Goal: Task Accomplishment & Management: Manage account settings

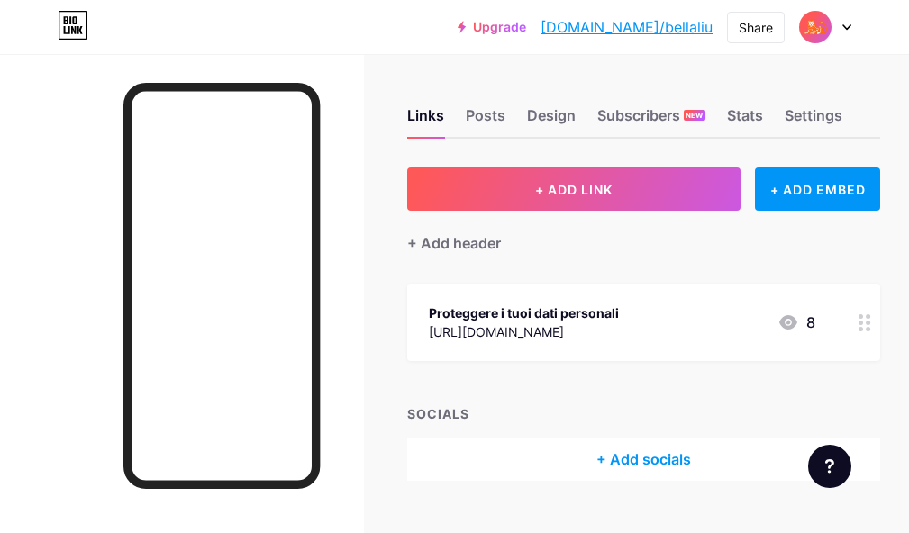
click at [843, 22] on div at bounding box center [825, 27] width 52 height 32
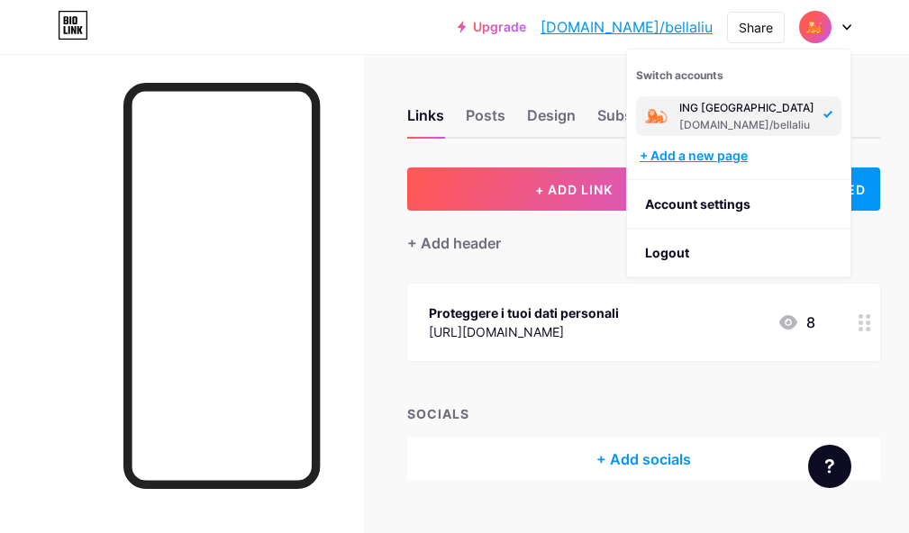
click at [728, 162] on div "+ Add a new page" at bounding box center [740, 156] width 202 height 18
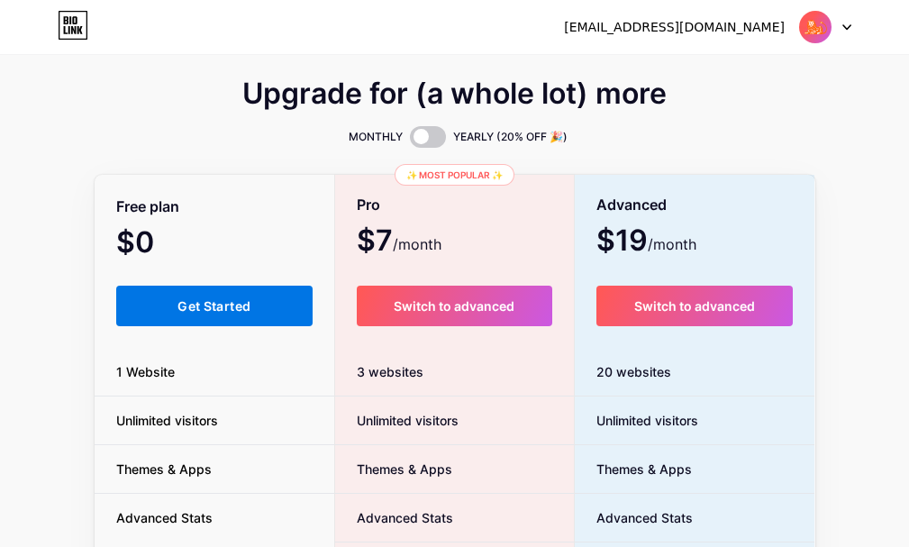
click at [277, 297] on button "Get Started" at bounding box center [214, 305] width 197 height 41
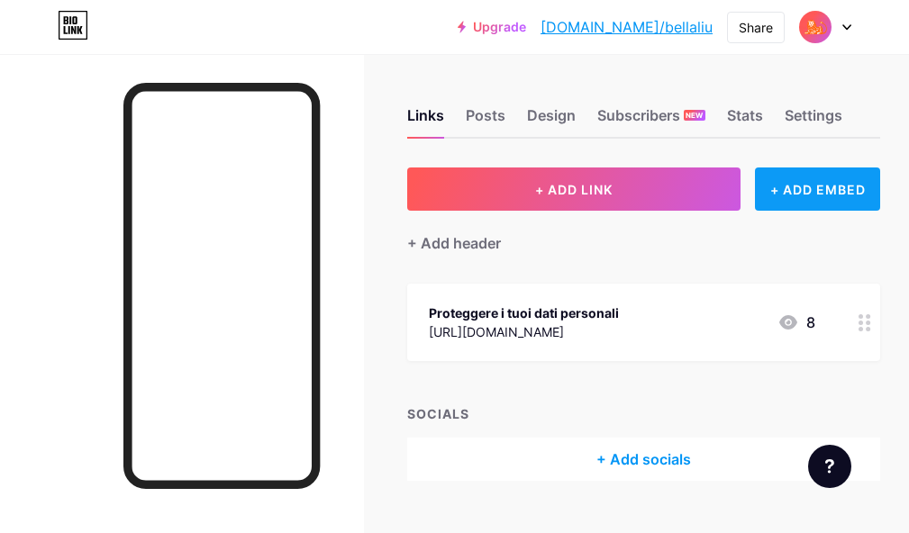
click at [842, 189] on div "+ ADD EMBED" at bounding box center [817, 189] width 125 height 43
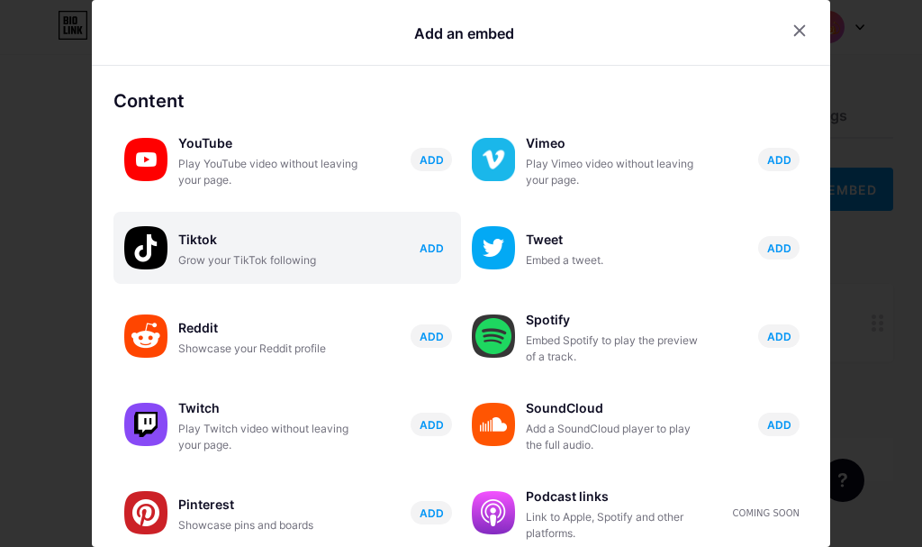
click at [430, 247] on span "ADD" at bounding box center [432, 247] width 24 height 15
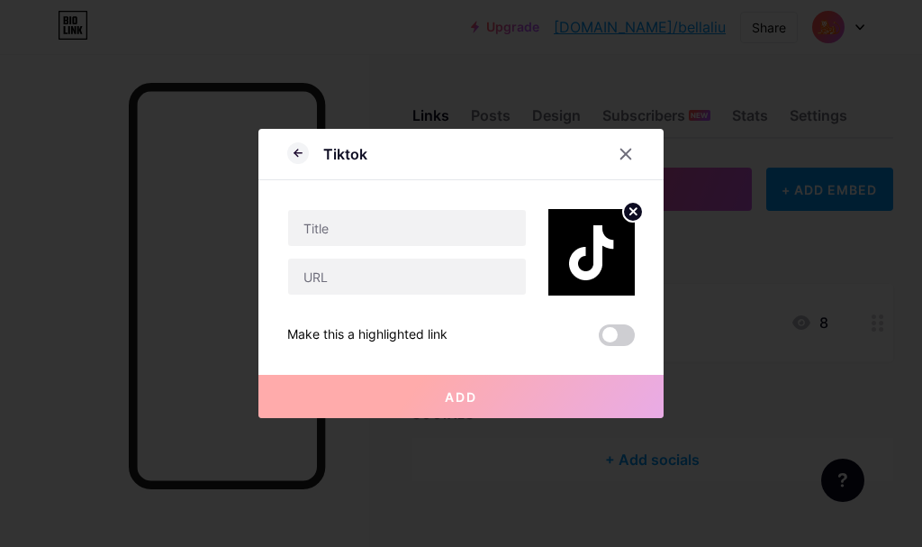
click at [623, 213] on circle at bounding box center [633, 212] width 20 height 20
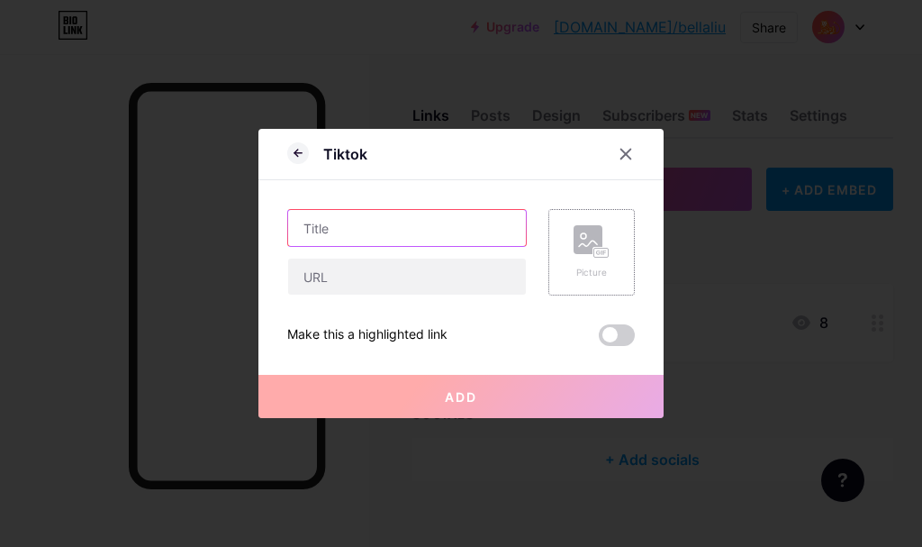
click at [405, 234] on input "text" at bounding box center [407, 228] width 238 height 36
click at [619, 151] on icon at bounding box center [626, 154] width 14 height 14
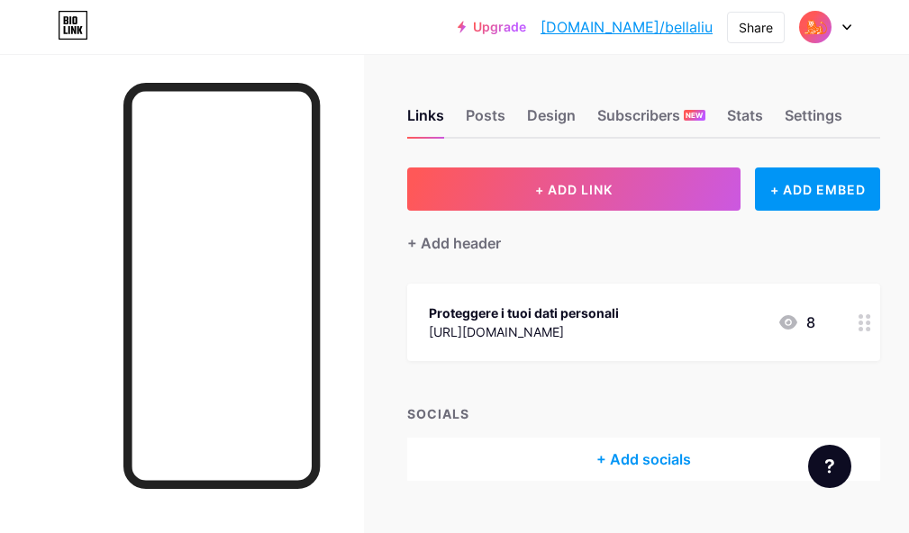
click at [814, 97] on div "Links Posts Design Subscribers NEW Stats Settings" at bounding box center [643, 107] width 473 height 63
click at [822, 124] on div "Settings" at bounding box center [813, 120] width 58 height 32
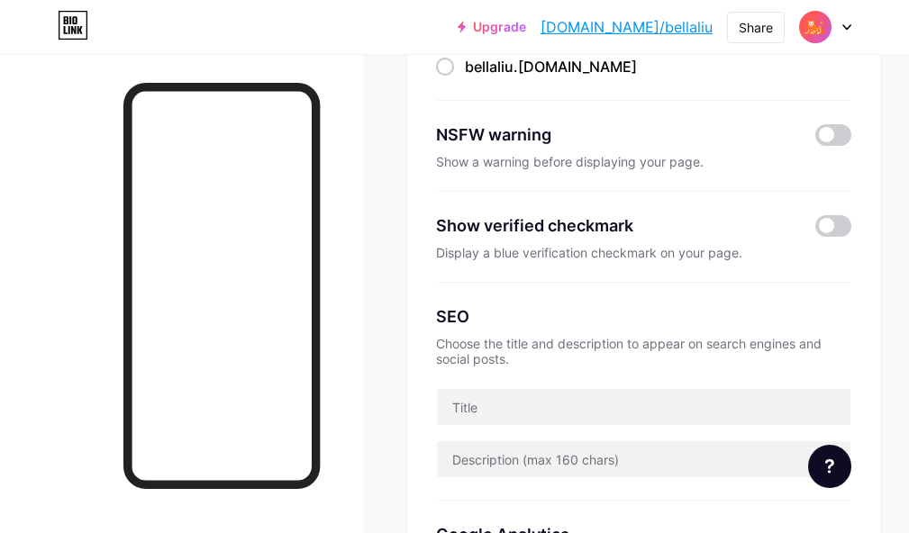
scroll to position [270, 0]
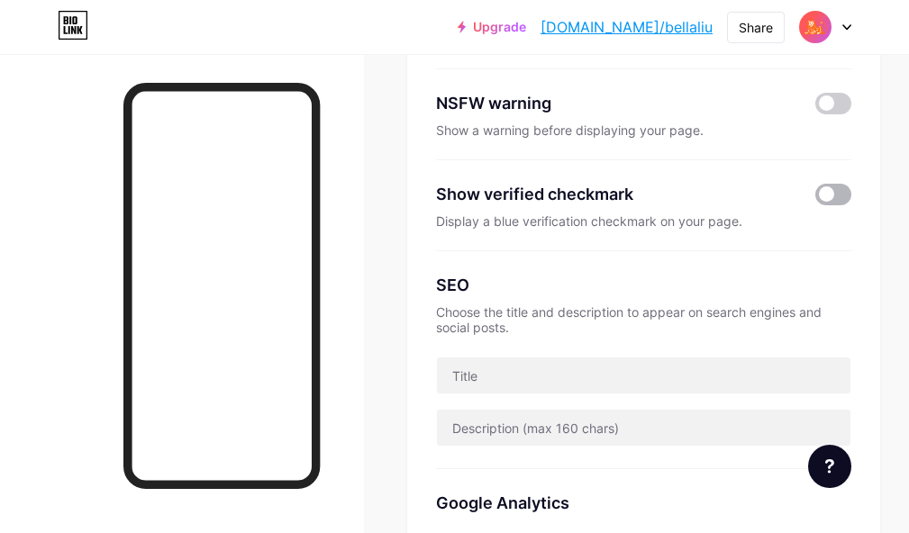
click at [843, 195] on span at bounding box center [833, 195] width 36 height 22
click at [815, 199] on input "checkbox" at bounding box center [815, 199] width 0 height 0
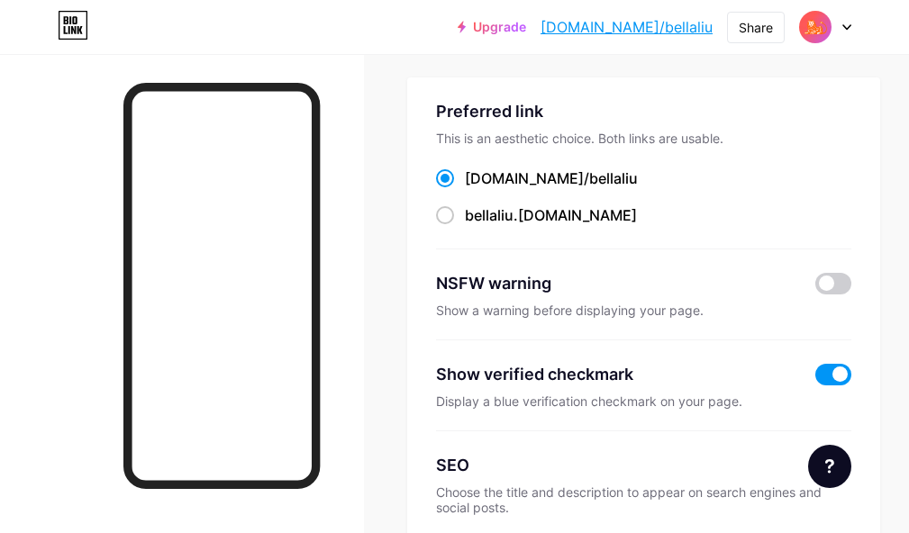
scroll to position [0, 0]
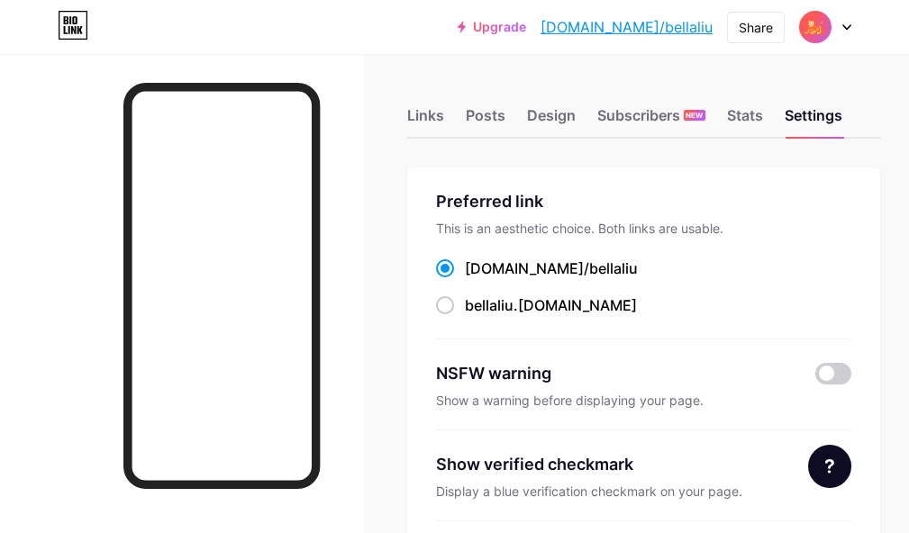
click at [649, 25] on link "[DOMAIN_NAME]/bellaliu" at bounding box center [626, 27] width 172 height 22
click at [763, 121] on div "Stats" at bounding box center [745, 120] width 36 height 32
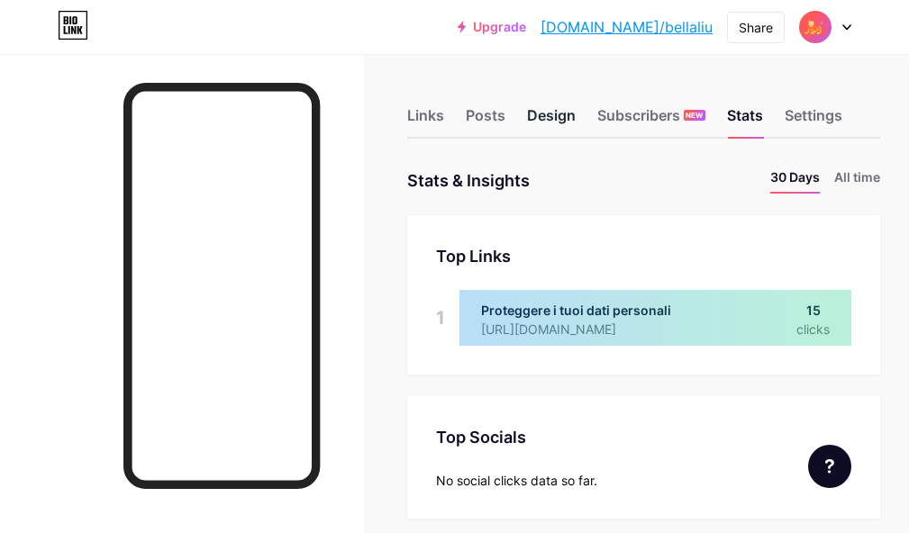
scroll to position [533, 909]
click at [563, 121] on div "Design" at bounding box center [551, 120] width 49 height 32
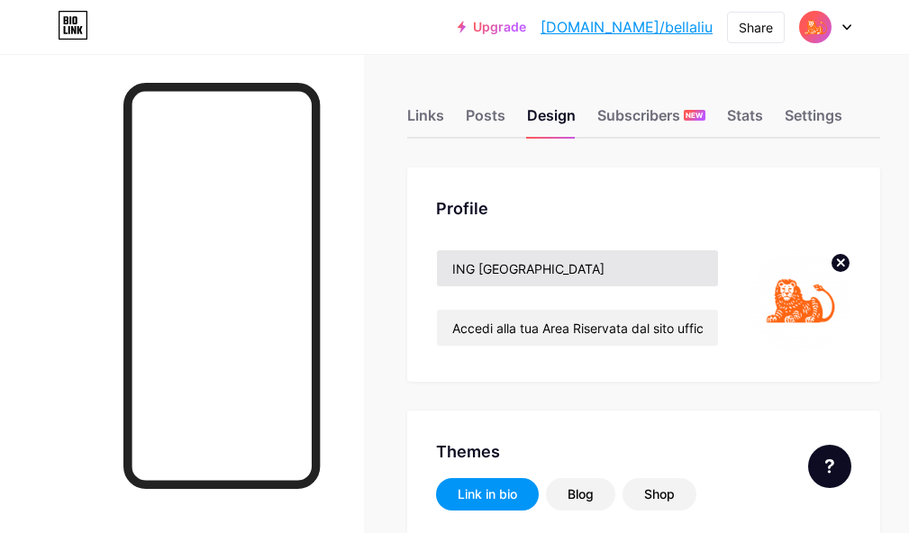
type input "#ffffff"
type input "#fe6513"
type input "#000000"
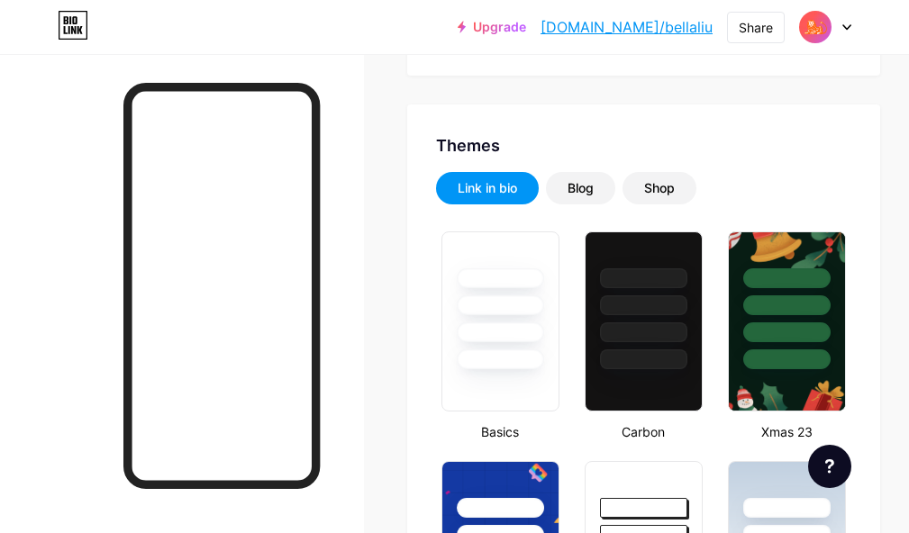
scroll to position [270, 0]
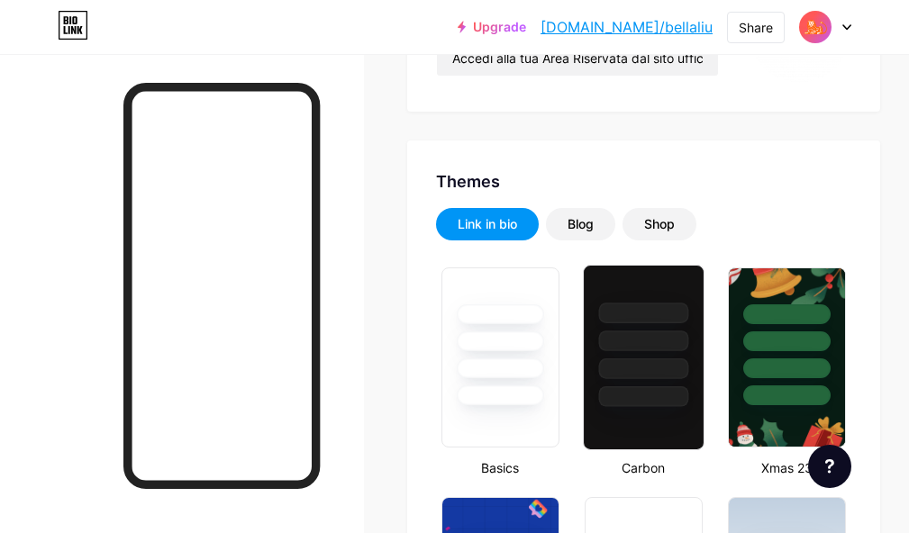
click at [666, 371] on div at bounding box center [643, 368] width 90 height 21
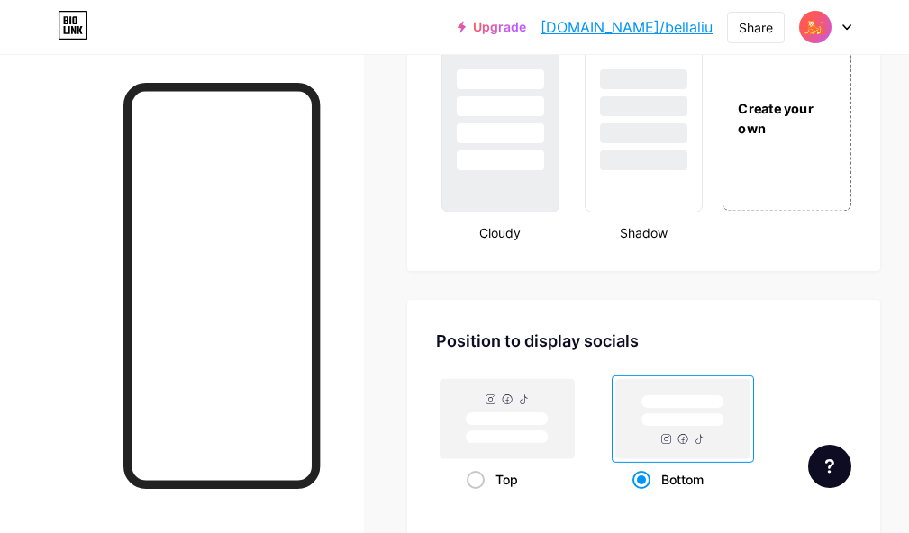
scroll to position [2025, 0]
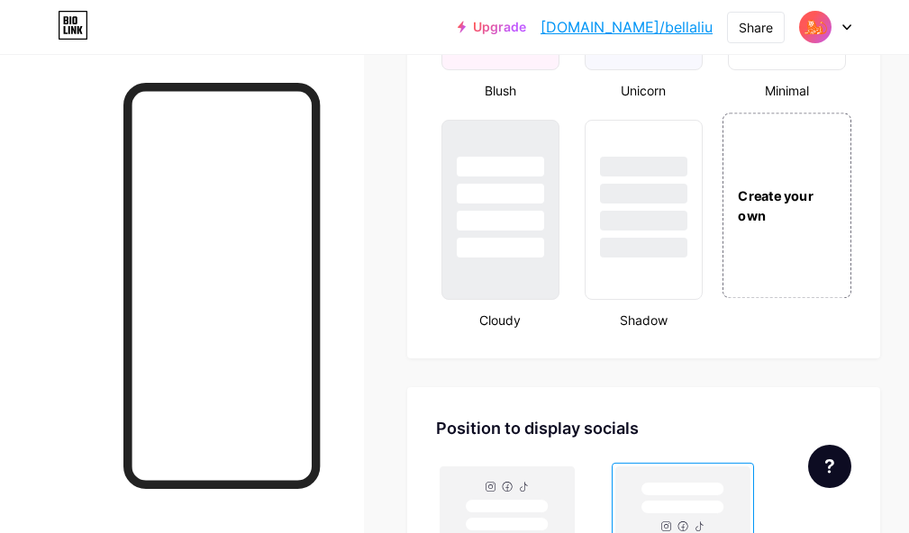
click at [806, 250] on div "Create your own" at bounding box center [786, 206] width 129 height 186
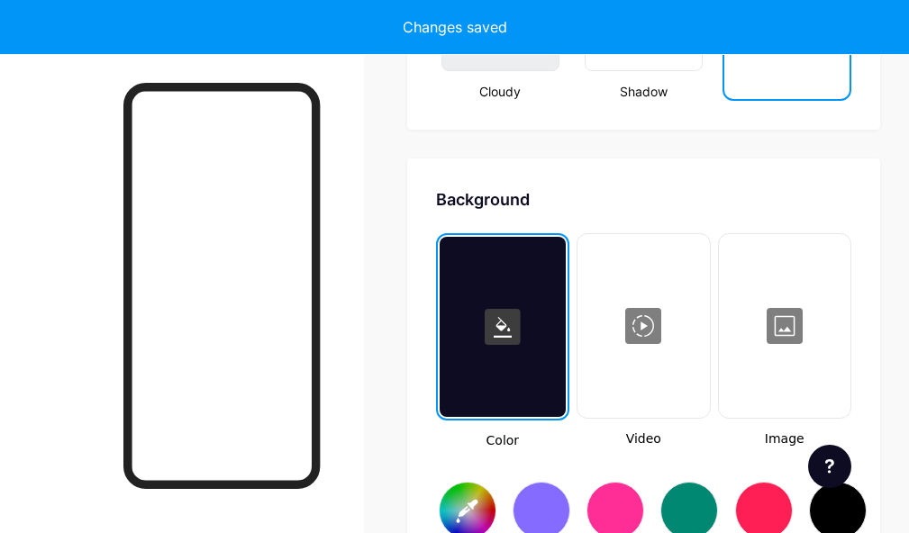
scroll to position [2341, 0]
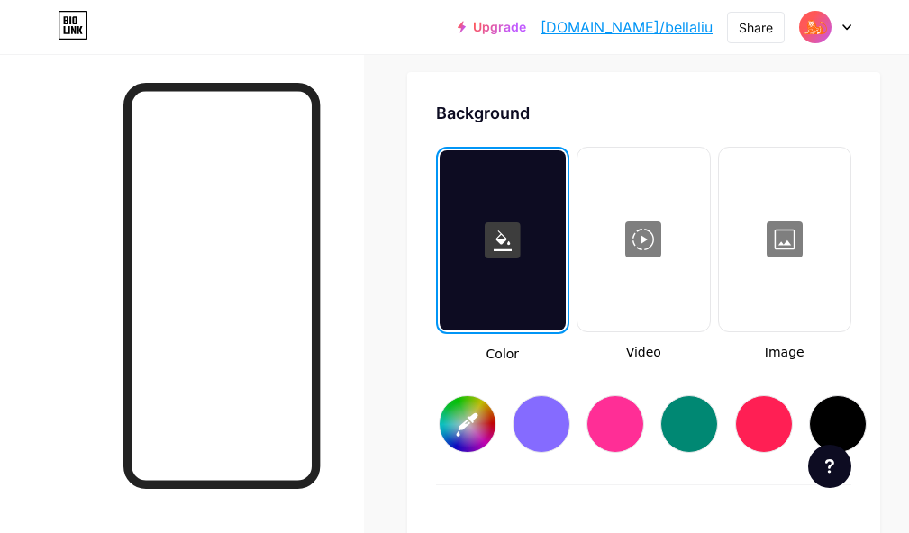
type input "#ffffff"
type input "#000000"
click at [521, 285] on div at bounding box center [502, 240] width 126 height 180
click at [514, 235] on rect at bounding box center [503, 240] width 36 height 36
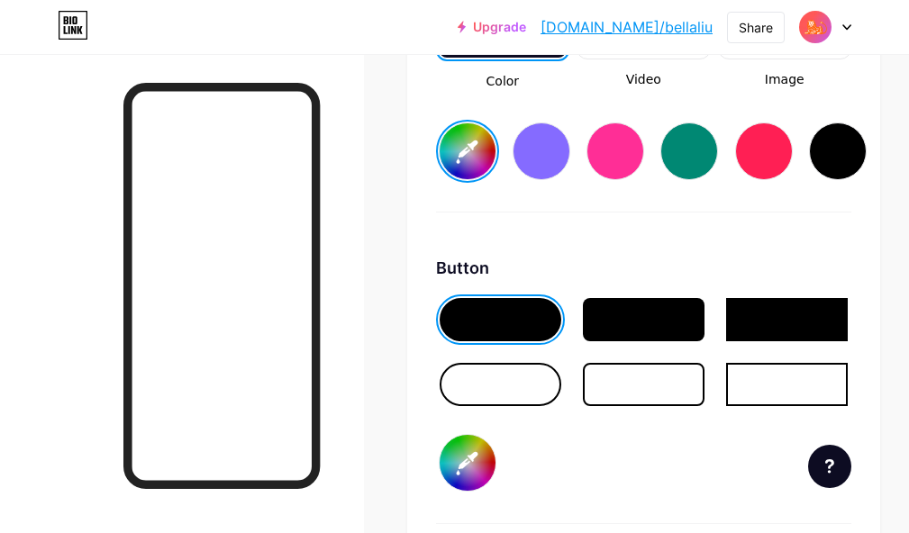
scroll to position [2701, 0]
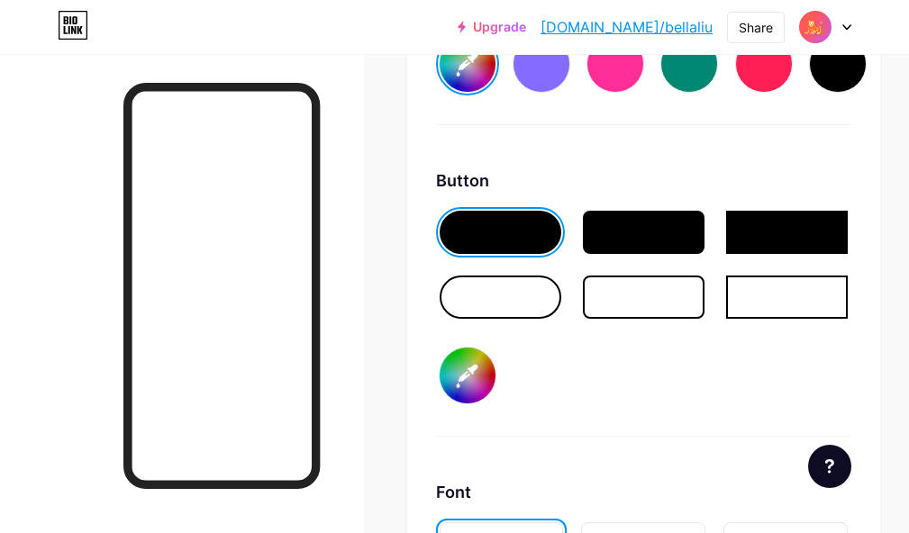
click at [475, 368] on input "#000000" at bounding box center [467, 376] width 56 height 56
type input "#ffffff"
type input "#62da76"
type input "#ffffff"
type input "#63d977"
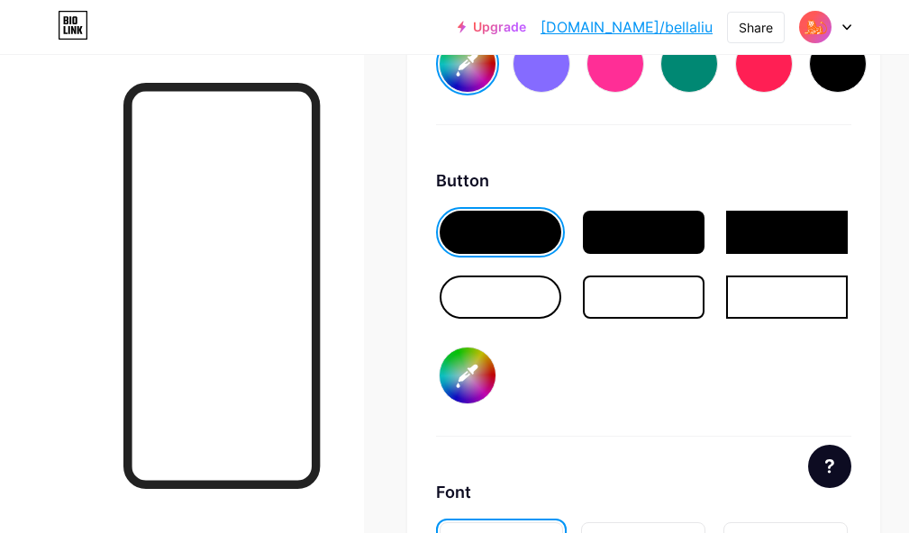
type input "#ffffff"
type input "#60d774"
type input "#ffffff"
type input "#5cd670"
type input "#ffffff"
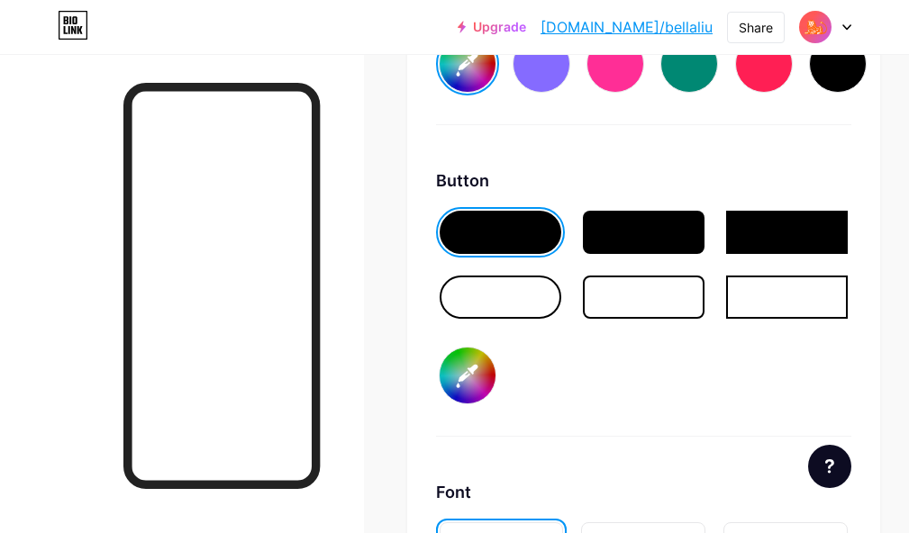
type input "#5ad36e"
type input "#ffffff"
type input "#56d26a"
type input "#ffffff"
type input "#50ce65"
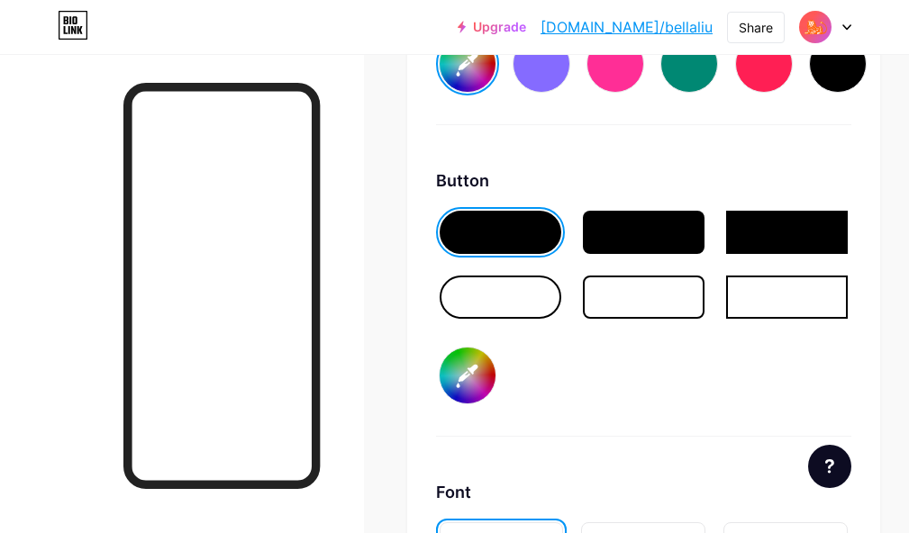
type input "#ffffff"
type input "#49ca5f"
type input "#ffffff"
type input "#41c357"
type input "#ffffff"
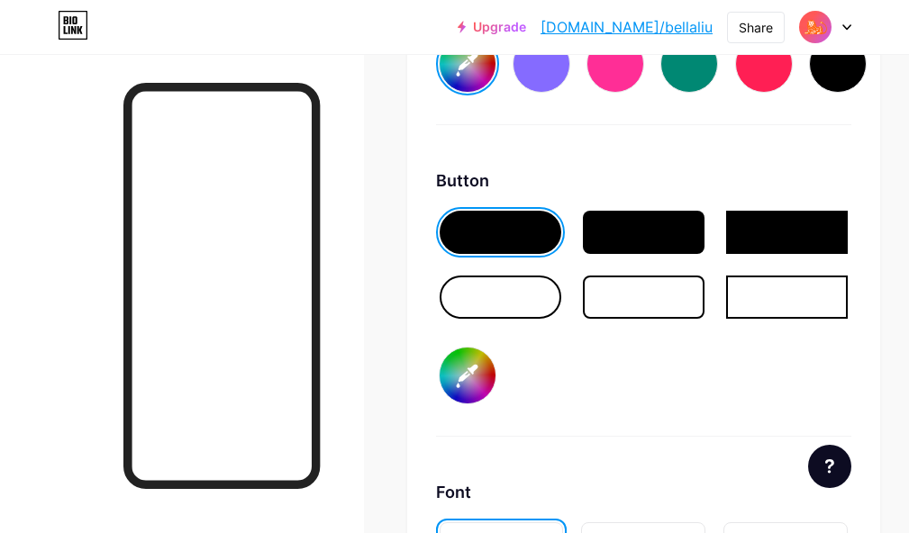
type input "#39c050"
type input "#ffffff"
type input "#32bd4a"
type input "#ffffff"
type input "#28b840"
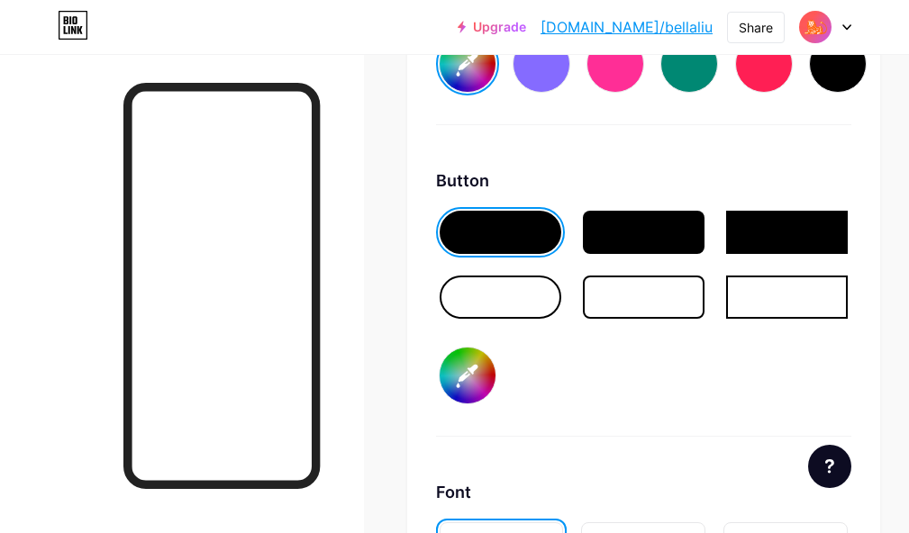
type input "#ffffff"
type input "#21b53a"
type input "#ffffff"
type input "#1bb134"
type input "#ffffff"
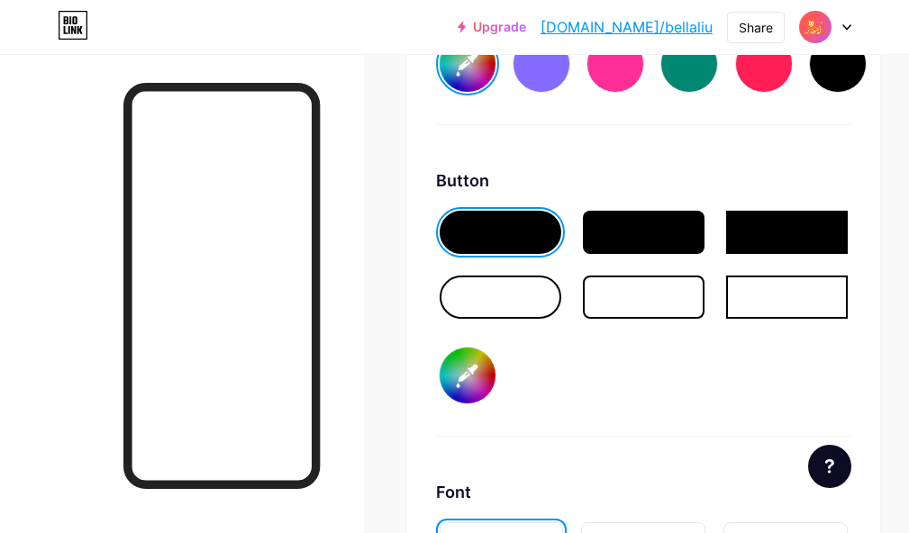
type input "#12af2d"
type input "#ffffff"
type input "#0eaa28"
type input "#ffffff"
type input "#09aa24"
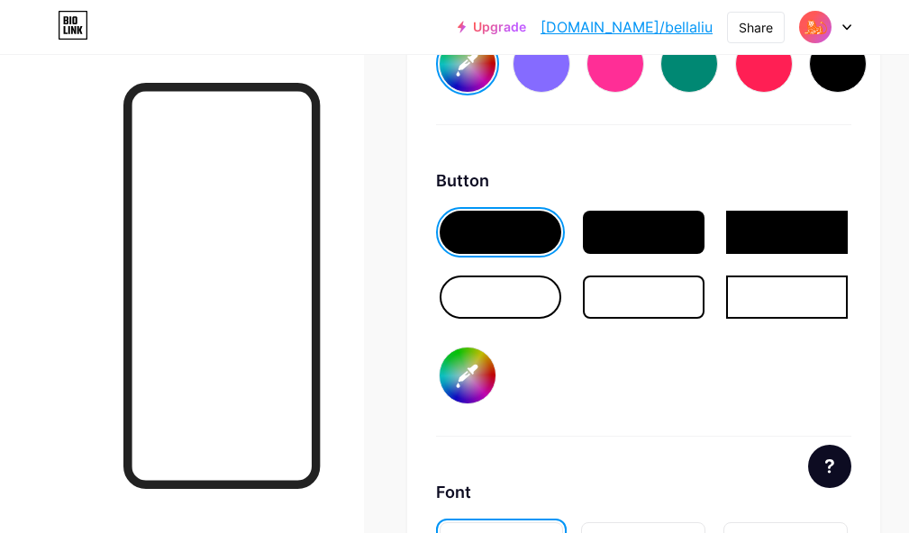
type input "#ffffff"
type input "#07ab23"
type input "#ffffff"
type input "#06a721"
type input "#ffffff"
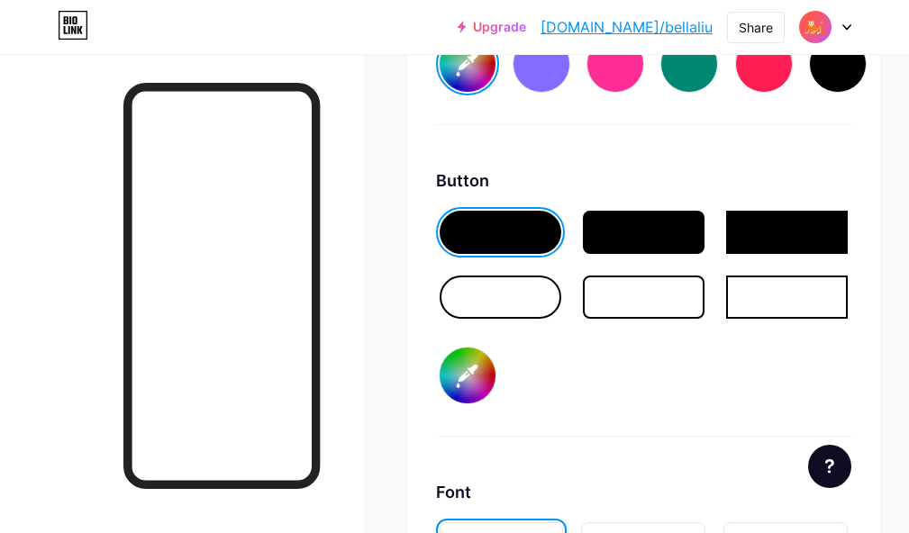
type input "#05a820"
type input "#ffffff"
type input "#03a51e"
type input "#ffffff"
type input "#02a71d"
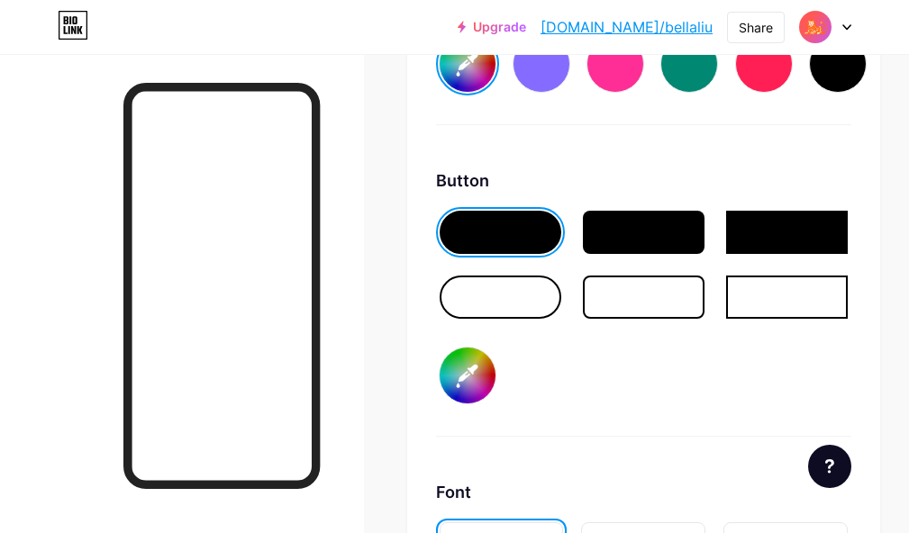
type input "#ffffff"
type input "#01a21c"
type input "#ffffff"
type input "#00a31b"
type input "#ffffff"
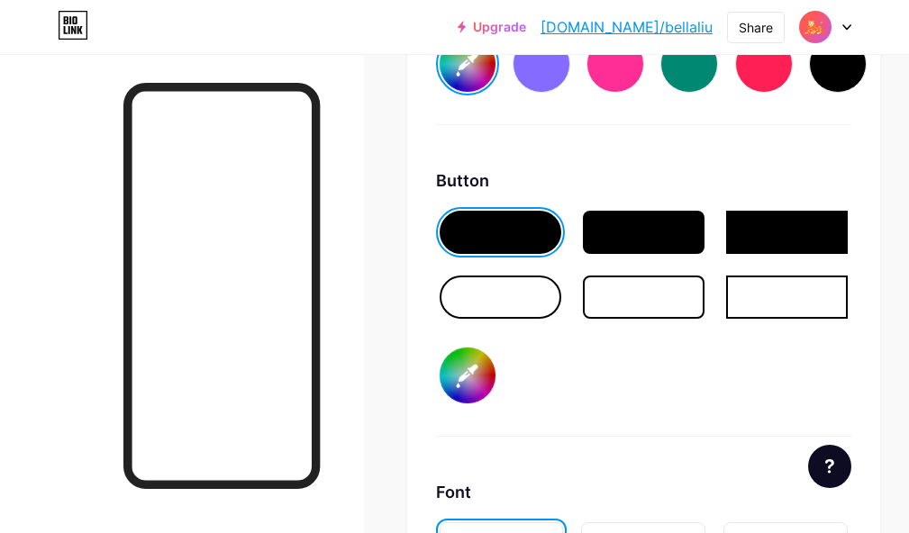
type input "#009e1a"
type input "#ffffff"
type input "#009919"
type input "#ffffff"
type input "#009419"
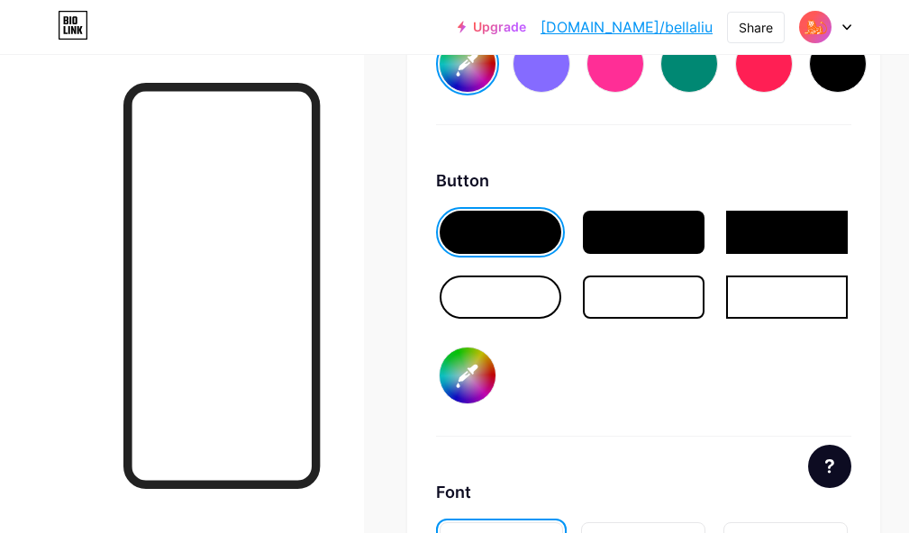
type input "#ffffff"
type input "#008a17"
type input "#ffffff"
type input "#008a17"
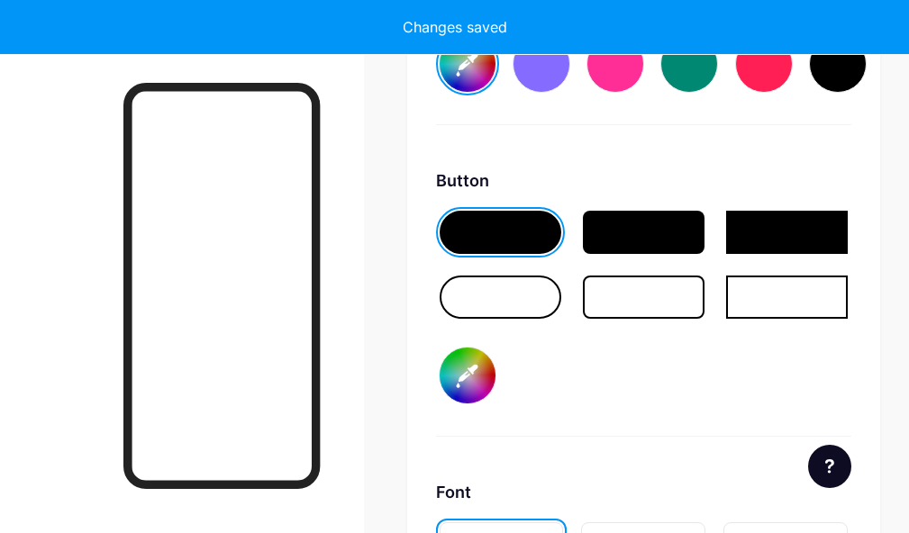
click at [565, 415] on div "Button #008a17" at bounding box center [643, 302] width 415 height 268
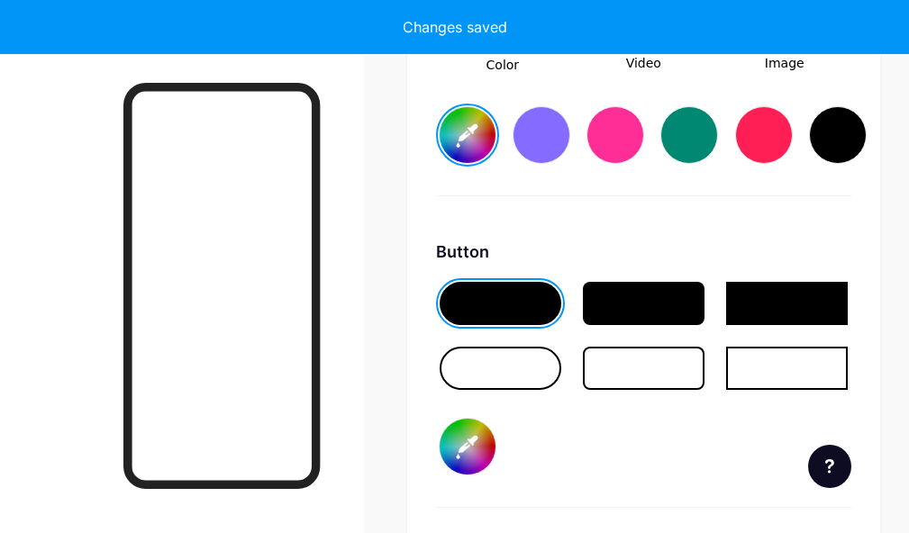
scroll to position [2611, 0]
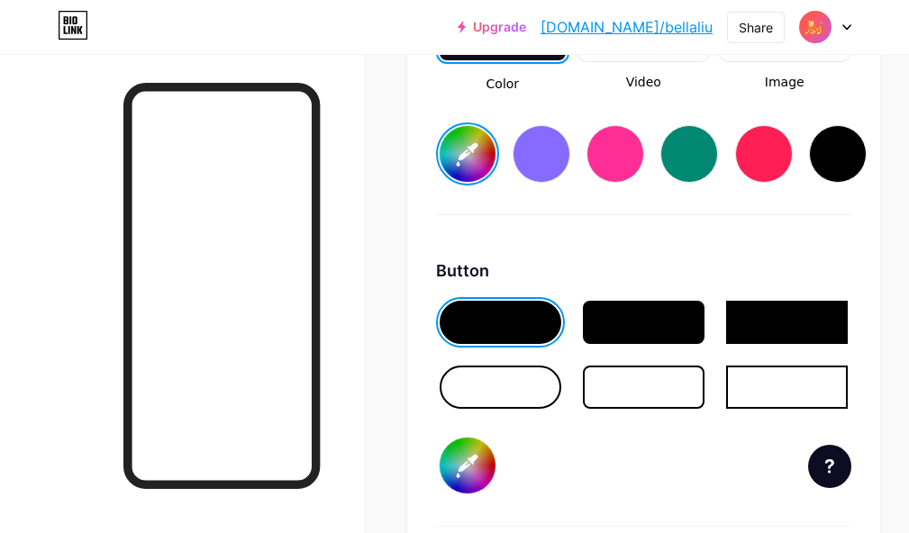
click at [477, 165] on input "#ffffff" at bounding box center [467, 154] width 56 height 56
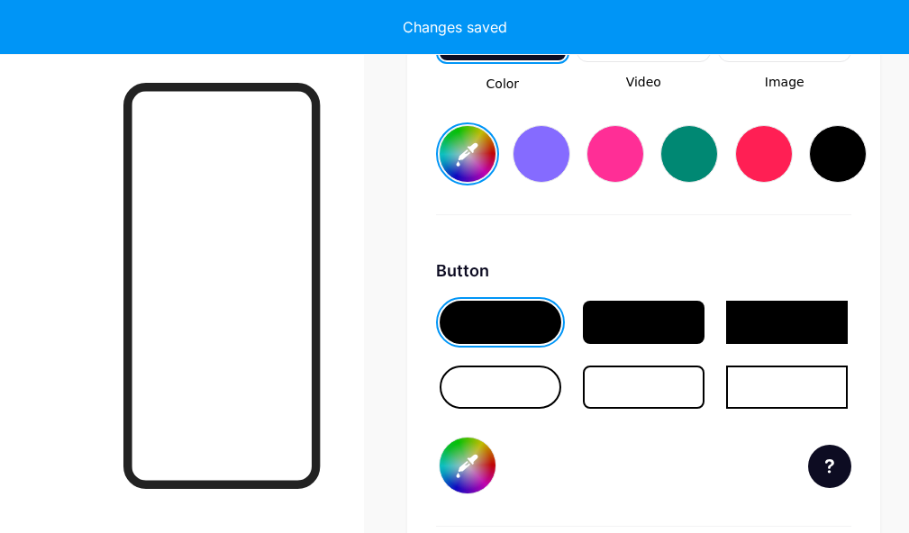
click at [620, 484] on div "Button #008a17" at bounding box center [643, 392] width 415 height 268
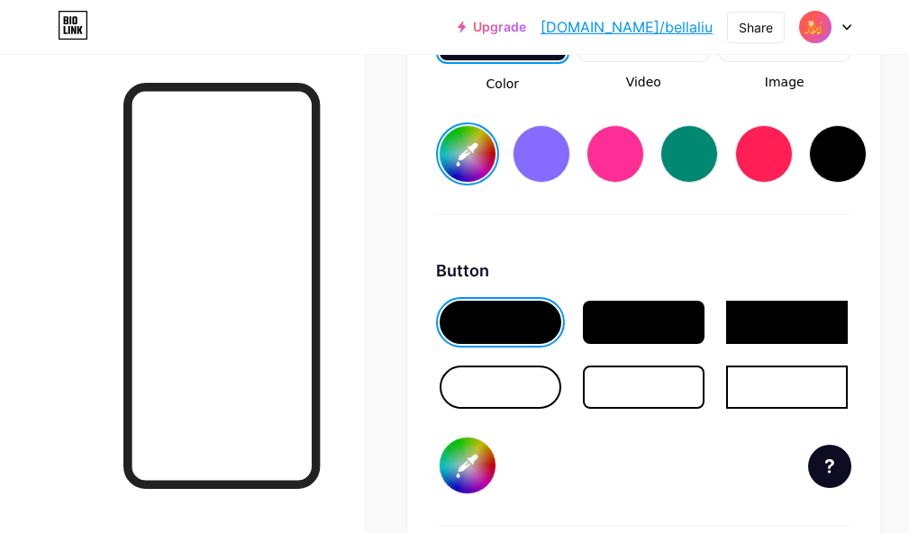
click at [478, 162] on input "#313030" at bounding box center [467, 154] width 56 height 56
click at [544, 428] on div "Button #008a17" at bounding box center [643, 392] width 415 height 268
type input "#1f1f1f"
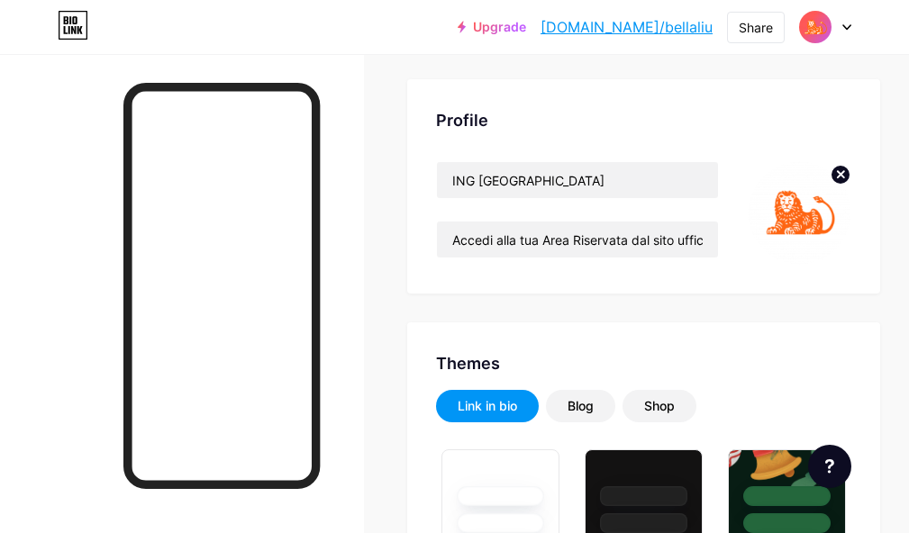
scroll to position [0, 0]
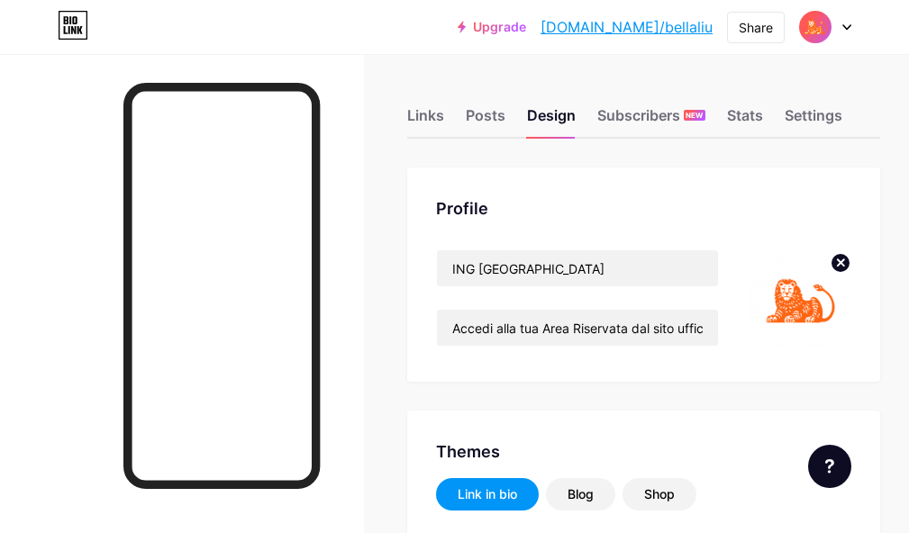
click at [850, 255] on circle at bounding box center [840, 263] width 20 height 20
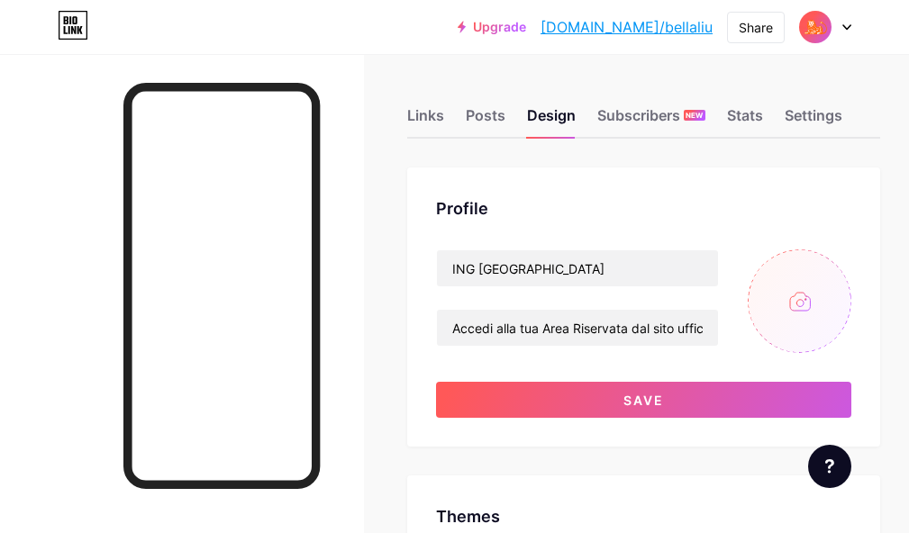
click at [820, 319] on input "file" at bounding box center [799, 301] width 104 height 104
click at [810, 286] on input "file" at bounding box center [799, 301] width 104 height 104
type input "C:\fakepath\original-3583316d1881b1f289931a2b37f3980e.gif"
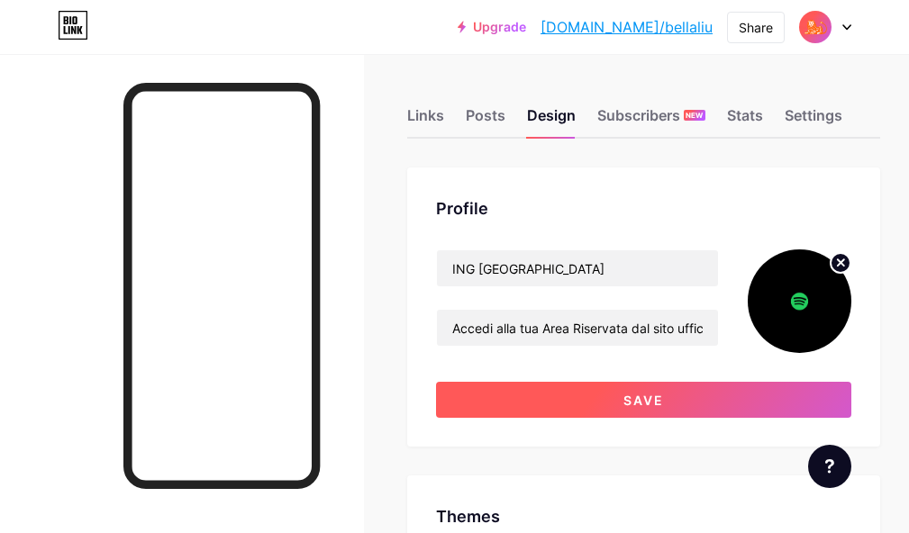
click at [733, 400] on button "Save" at bounding box center [643, 400] width 415 height 36
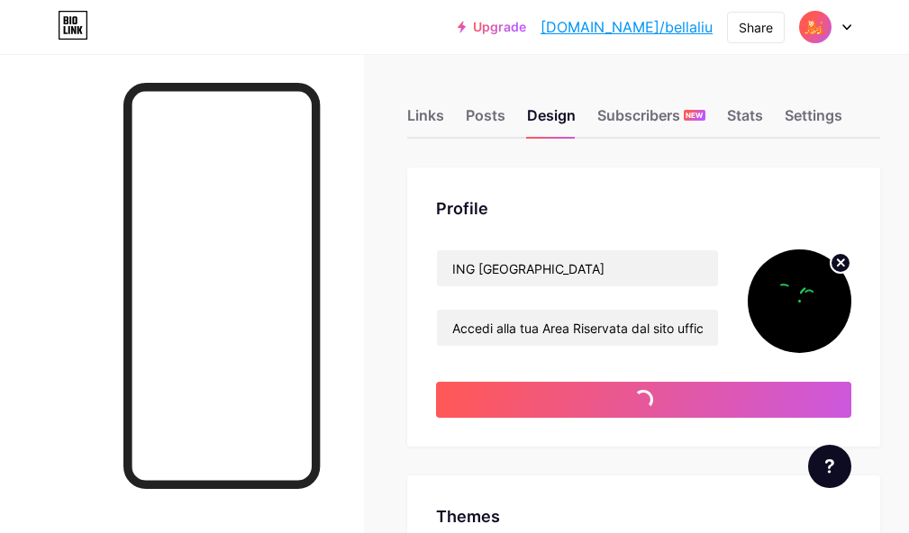
type input "#1f1f1f"
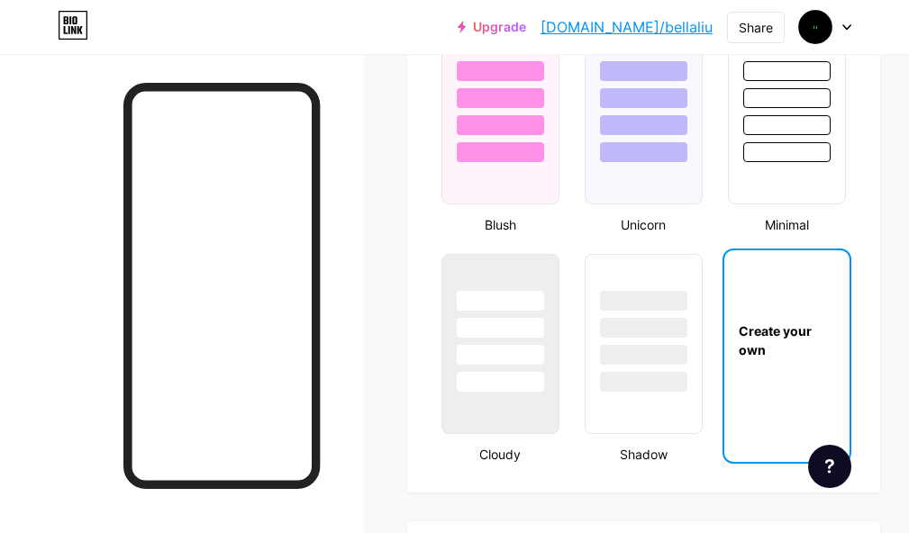
scroll to position [2161, 0]
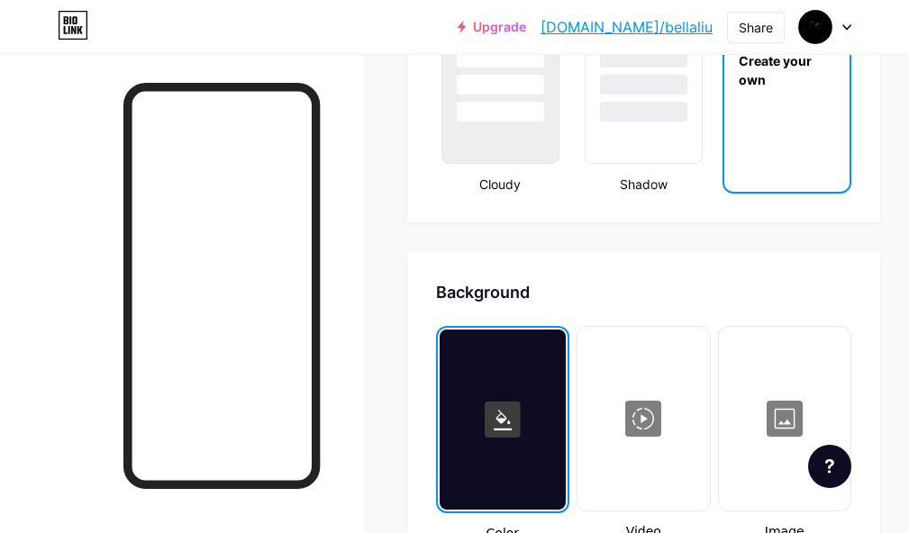
click at [505, 414] on rect at bounding box center [503, 420] width 36 height 36
click at [504, 422] on rect at bounding box center [503, 420] width 36 height 36
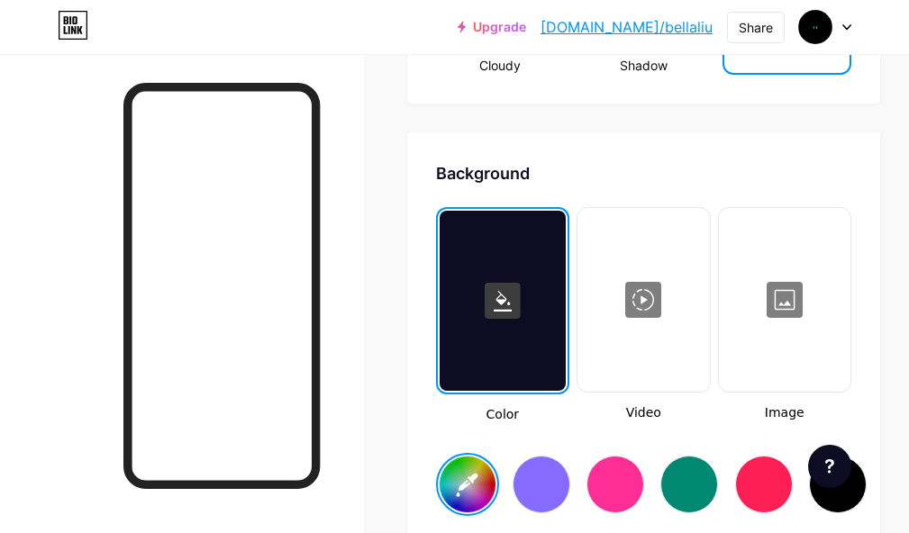
scroll to position [2341, 0]
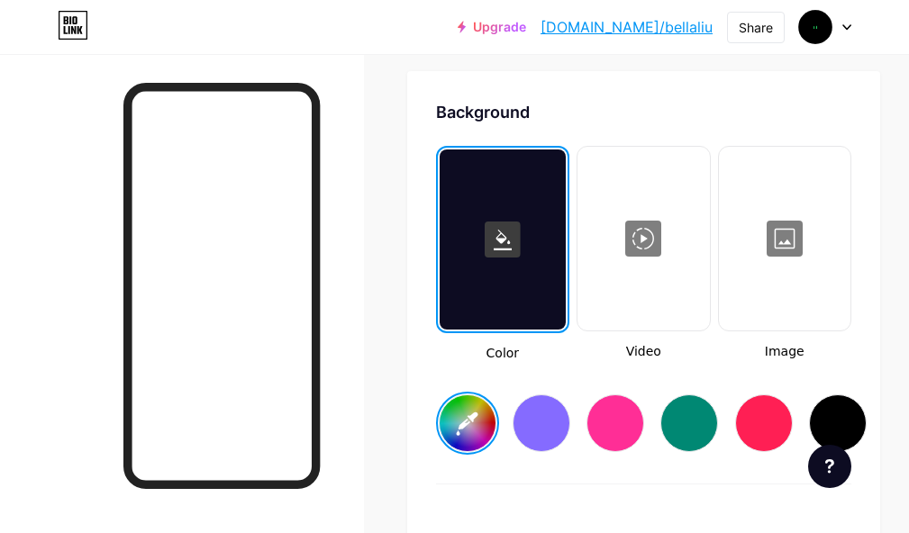
click at [482, 428] on input "#1f1f1f" at bounding box center [467, 423] width 56 height 56
type input "#181616"
type input "#ffffff"
type input "#131111"
type input "#ffffff"
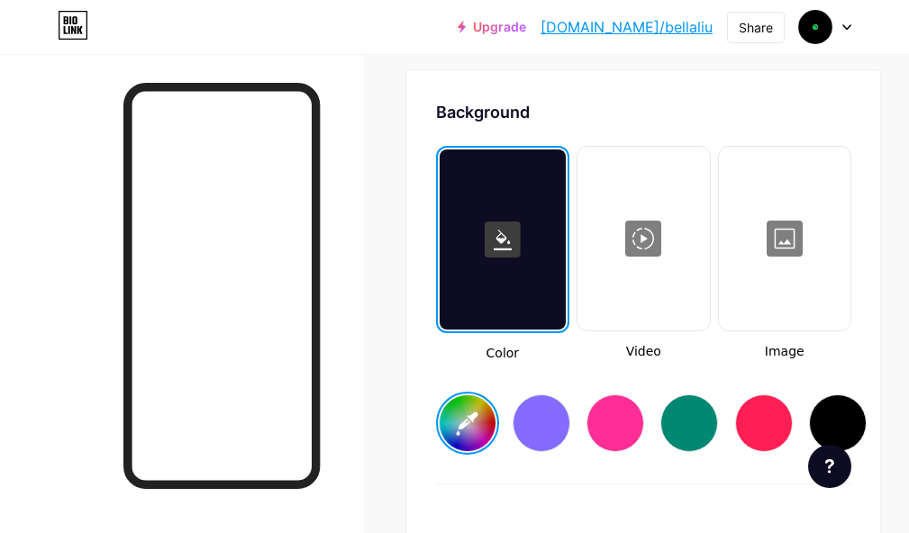
type input "#100f0f"
type input "#ffffff"
type input "#0b0a0a"
type input "#ffffff"
type input "#080707"
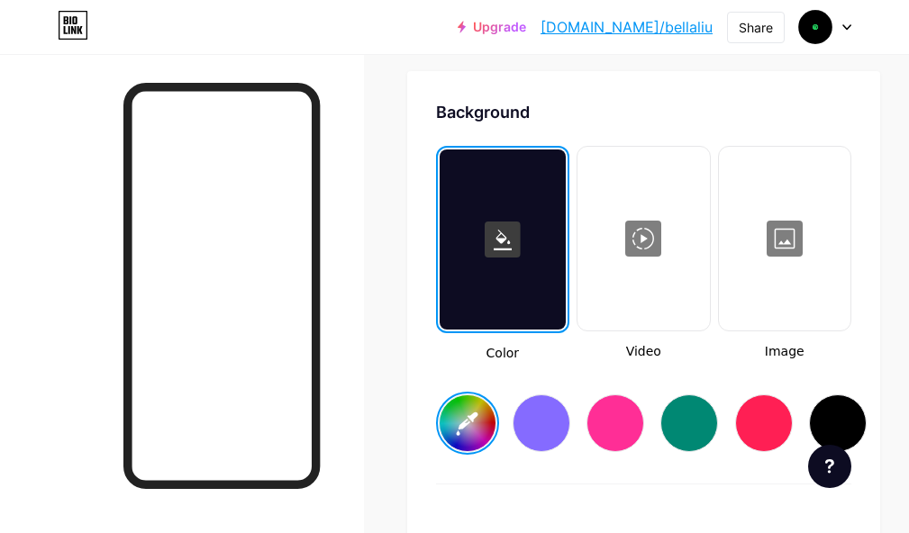
type input "#ffffff"
type input "#050505"
type input "#ffffff"
type input "#060505"
type input "#ffffff"
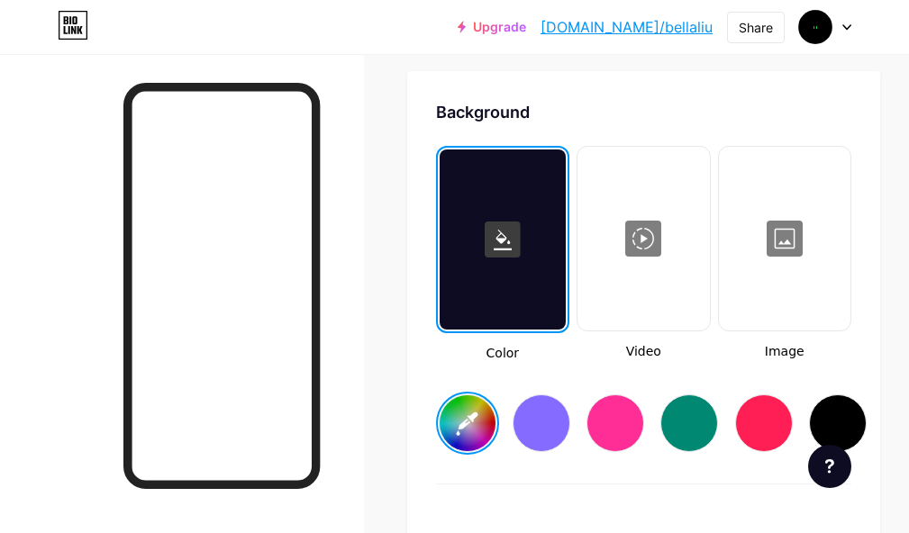
type input "#050505"
type input "#ffffff"
type input "#030202"
type input "#ffffff"
type input "#030303"
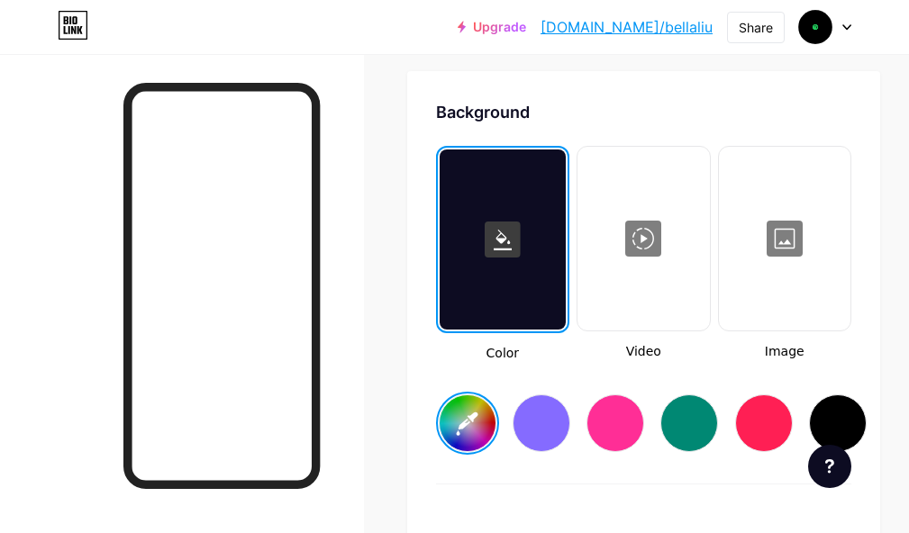
type input "#ffffff"
type input "#030202"
type input "#ffffff"
type input "#000000"
type input "#ffffff"
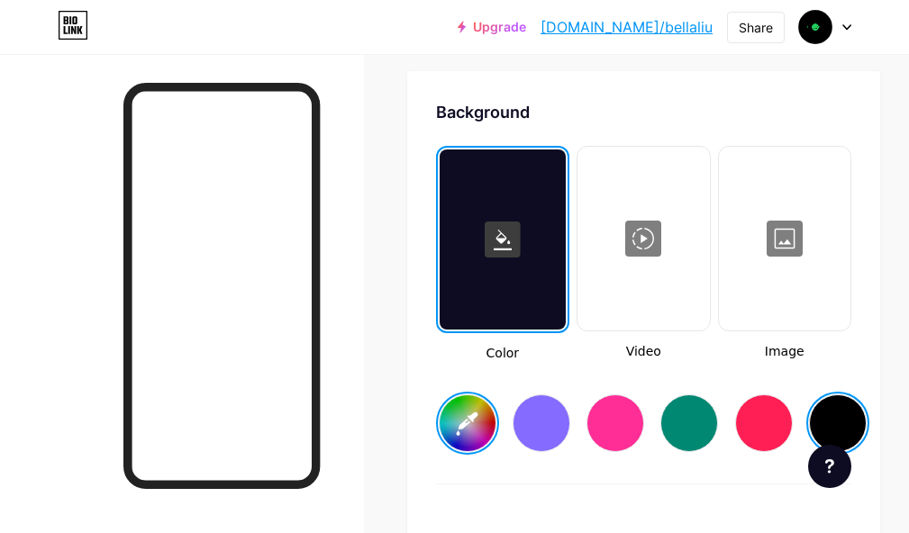
type input "#000000"
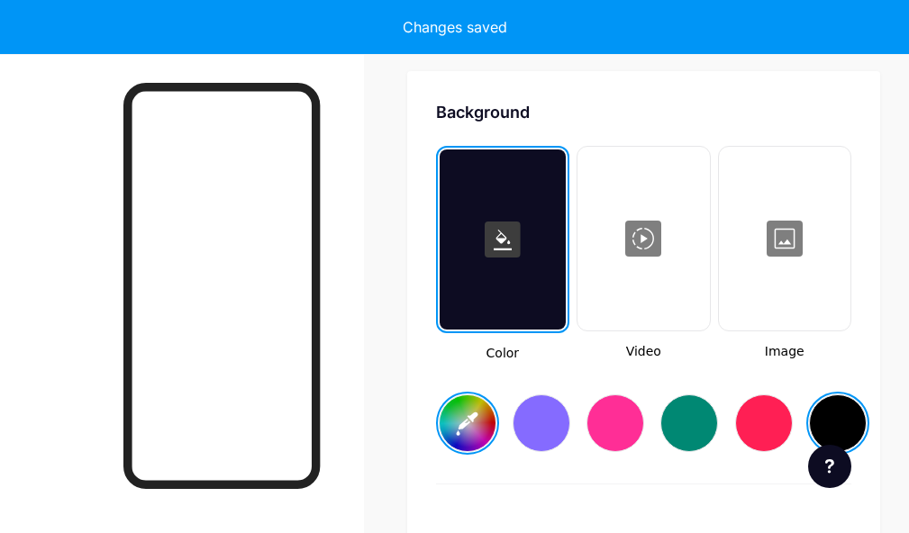
type input "#ffffff"
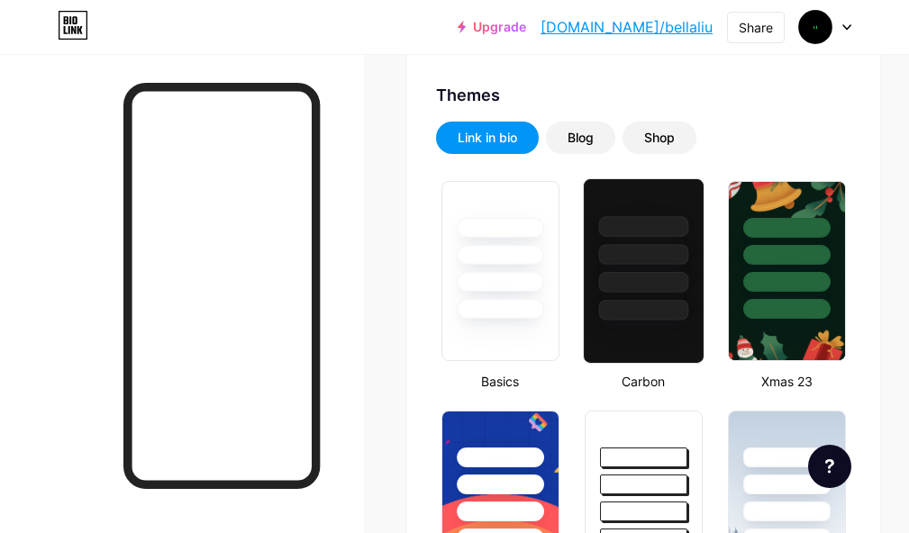
scroll to position [0, 0]
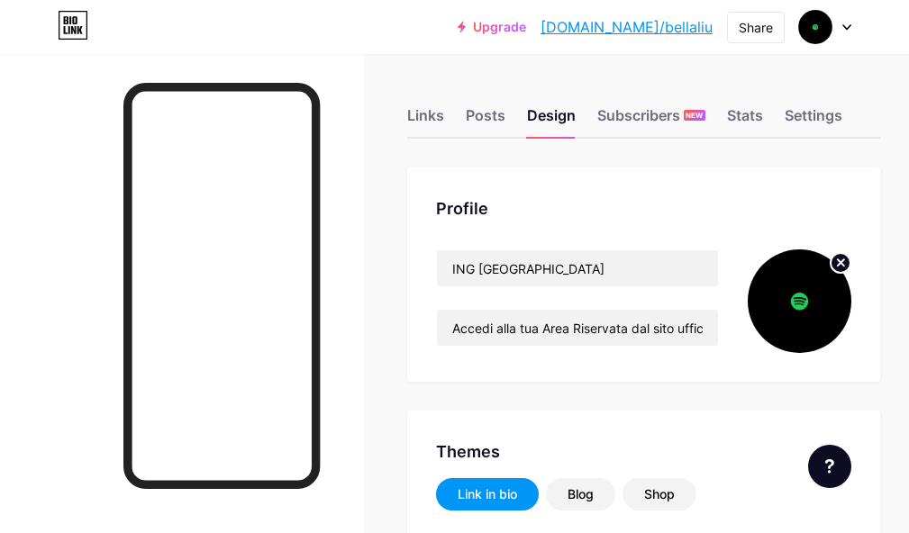
click at [844, 266] on icon at bounding box center [841, 262] width 6 height 6
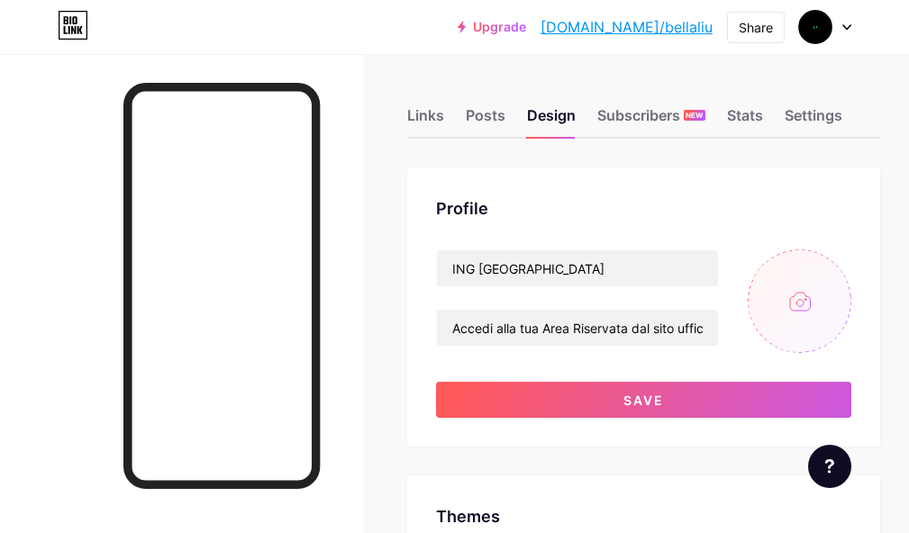
click at [814, 319] on input "file" at bounding box center [799, 301] width 104 height 104
type input "C:\fakepath\34a6f2e160771c9e68ae39a7e8c80e43.gif"
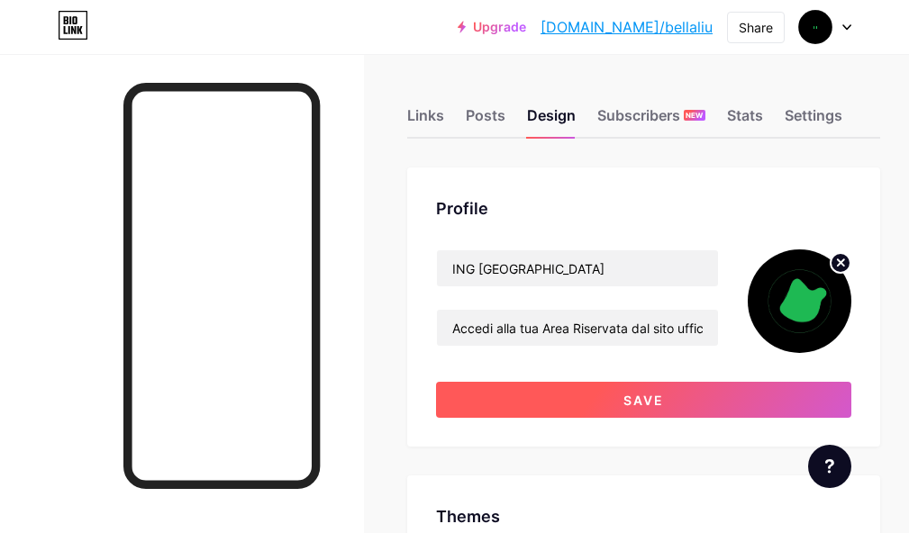
click at [702, 397] on button "Save" at bounding box center [643, 400] width 415 height 36
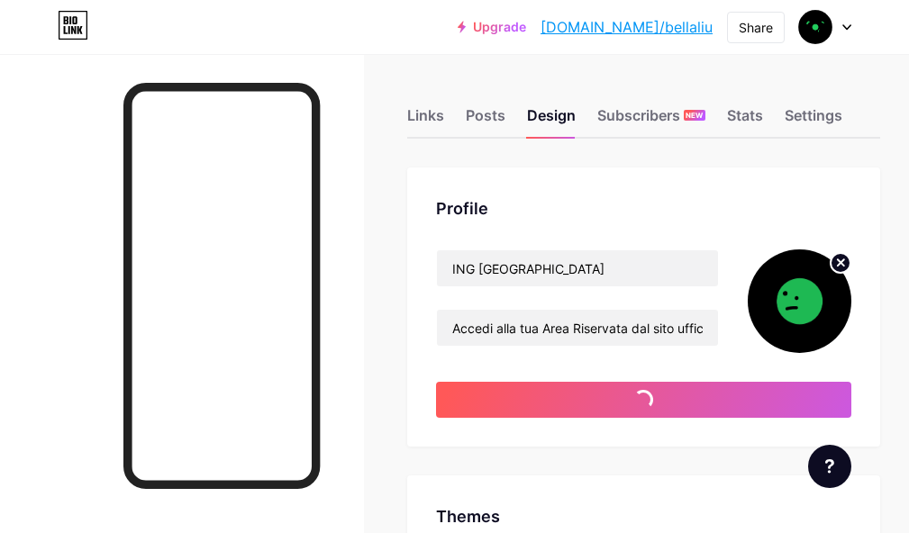
type input "#ffffff"
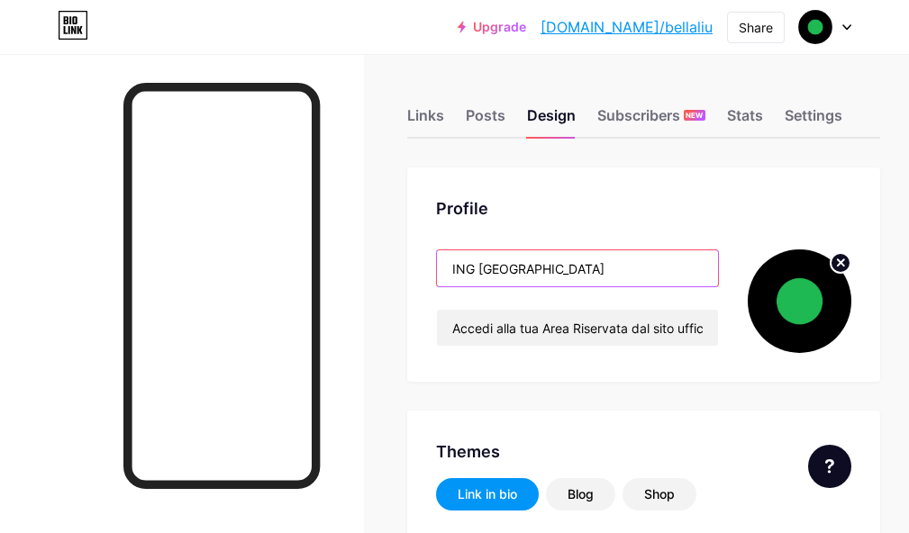
drag, startPoint x: 531, startPoint y: 267, endPoint x: 421, endPoint y: 266, distance: 110.8
click at [413, 258] on div "Profile ING ITALIA Accedi alla tua Area Riservata dal sito ufficiale ING e segu…" at bounding box center [643, 275] width 473 height 214
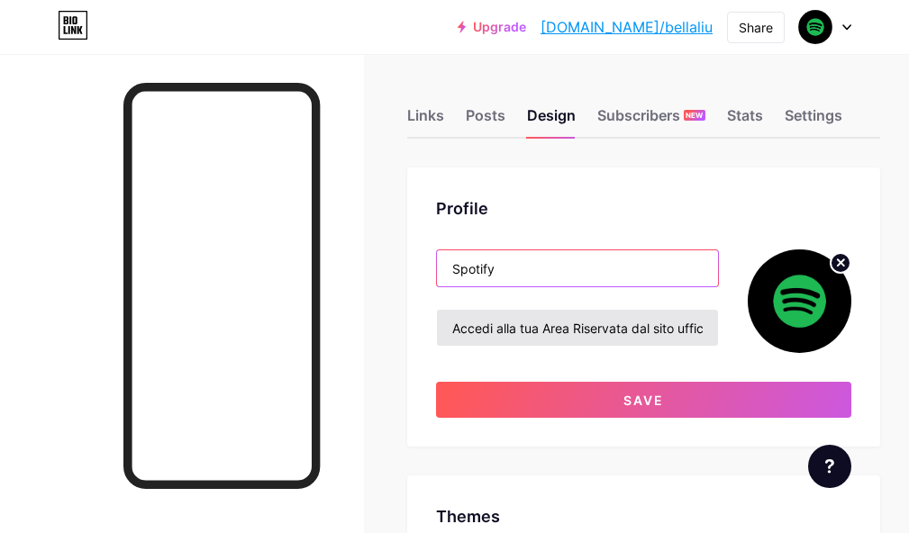
type input "Spotify"
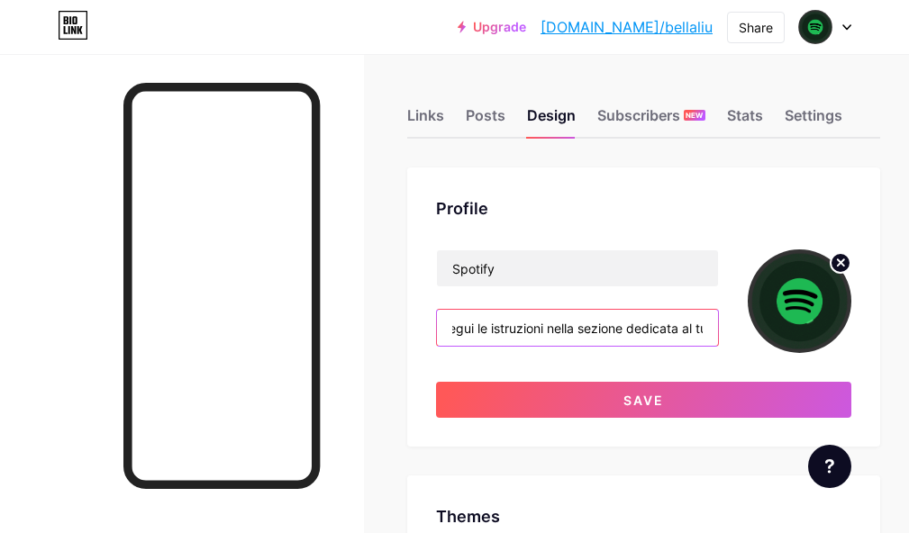
scroll to position [0, 376]
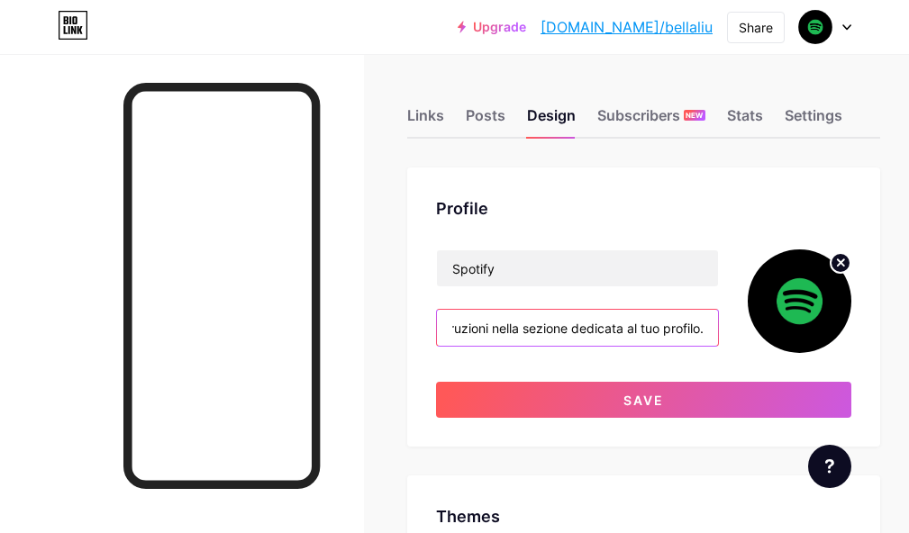
drag, startPoint x: 457, startPoint y: 328, endPoint x: 747, endPoint y: 331, distance: 290.0
click at [747, 331] on div "Spotify Accedi alla tua Area Riservata dal sito ufficiale ING e segui le istruz…" at bounding box center [643, 301] width 415 height 104
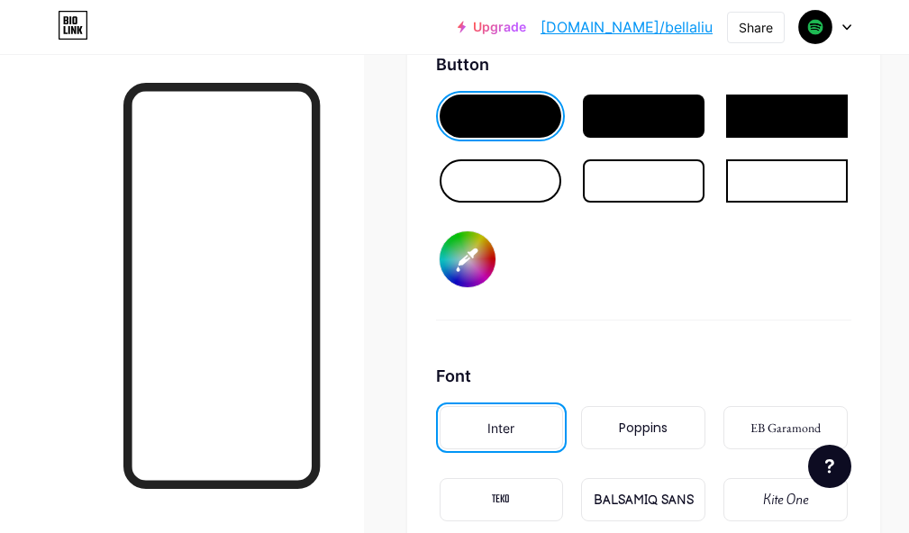
scroll to position [3152, 0]
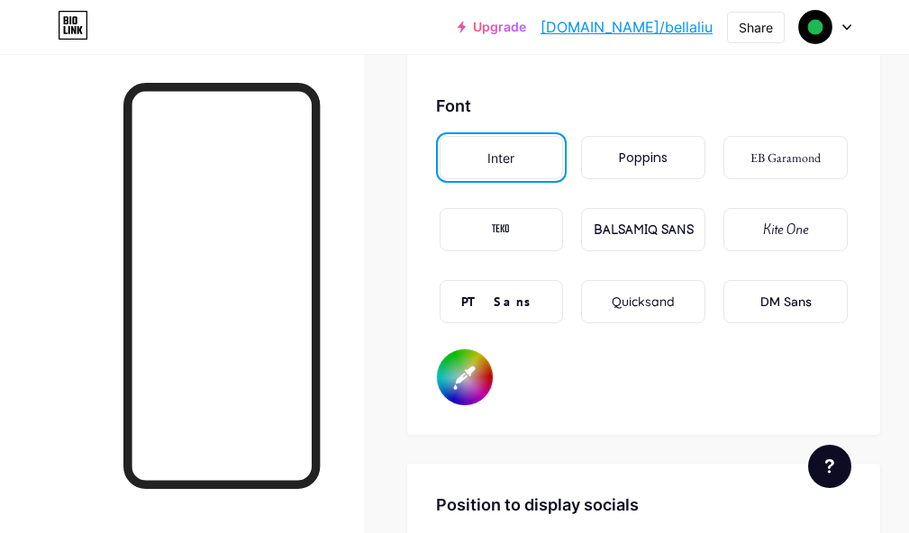
click at [530, 303] on div "PT Sans" at bounding box center [501, 301] width 124 height 43
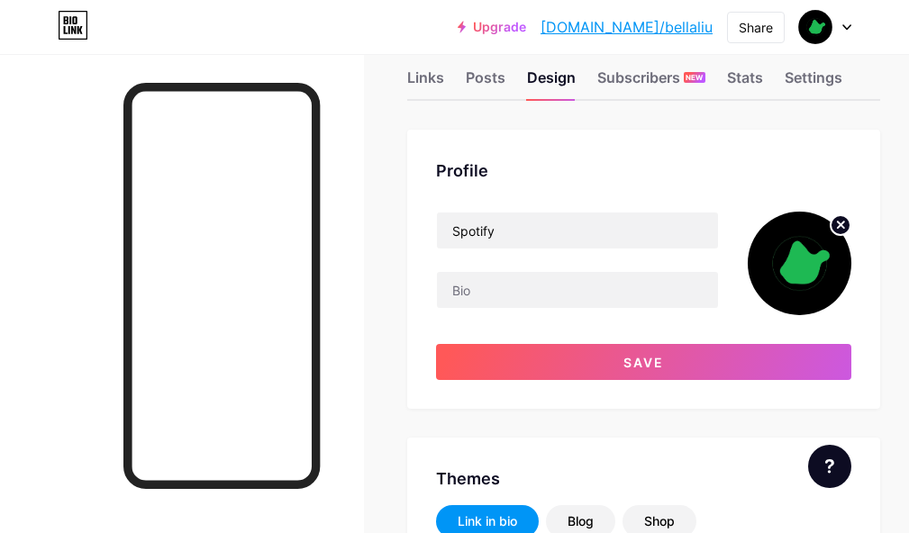
scroll to position [0, 0]
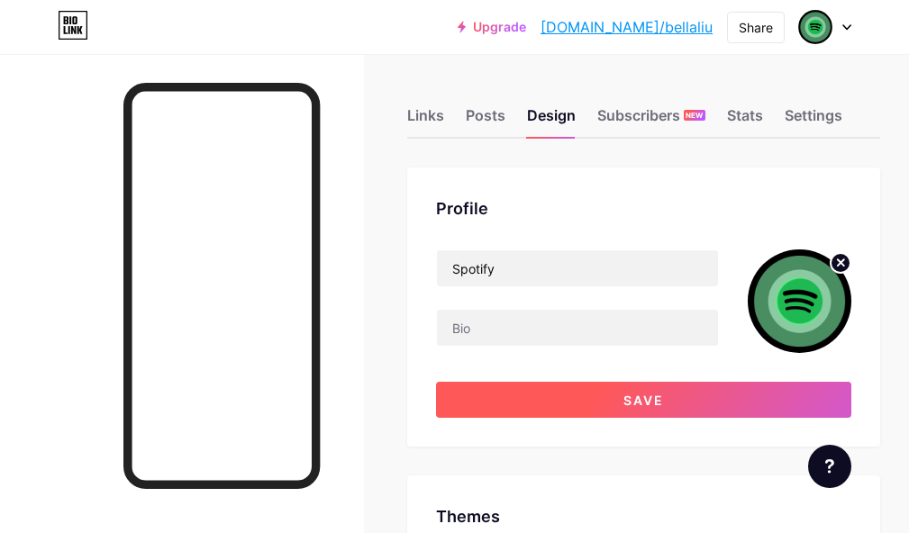
click at [574, 392] on button "Save" at bounding box center [643, 400] width 415 height 36
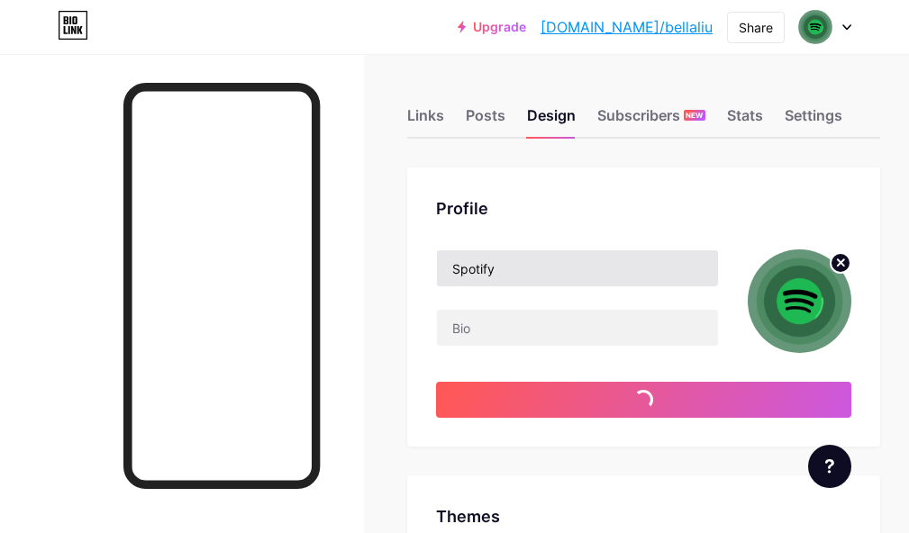
type input "#ffffff"
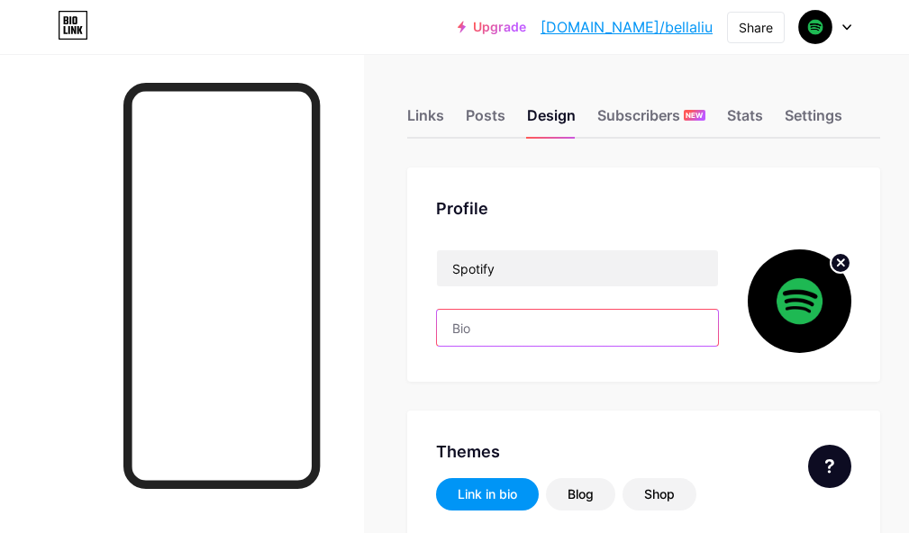
click at [599, 325] on input "text" at bounding box center [577, 328] width 281 height 36
click at [566, 329] on input "text" at bounding box center [577, 328] width 281 height 36
paste input "Aktualizuj dane płatności, by nie przerywać subskrypcji Spotify Premium. Szybka…"
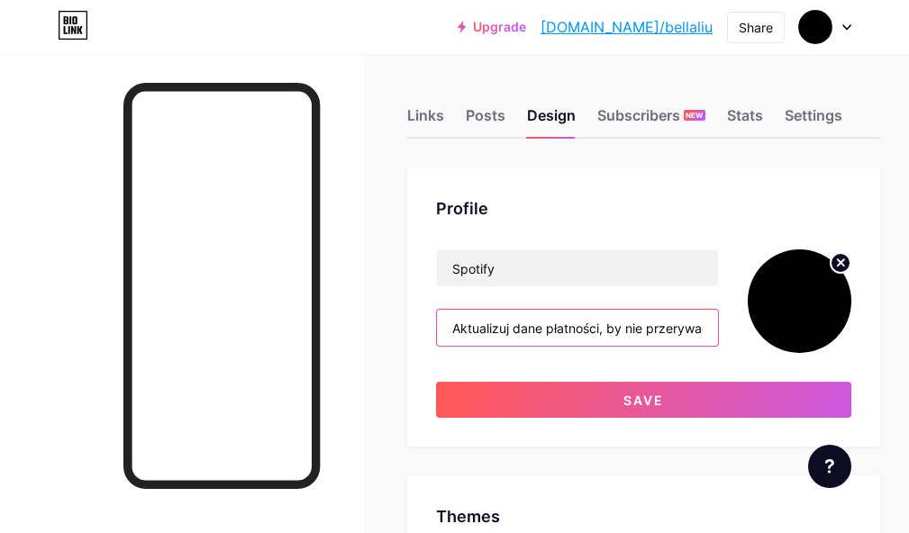
scroll to position [0, 385]
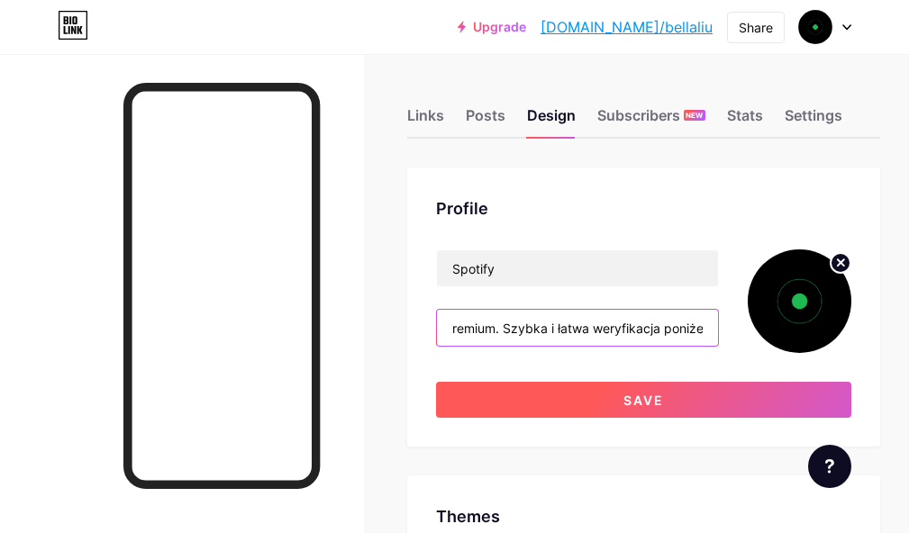
type input "Aktualizuj dane płatności, by nie przerywać subskrypcji Spotify Premium. Szybka…"
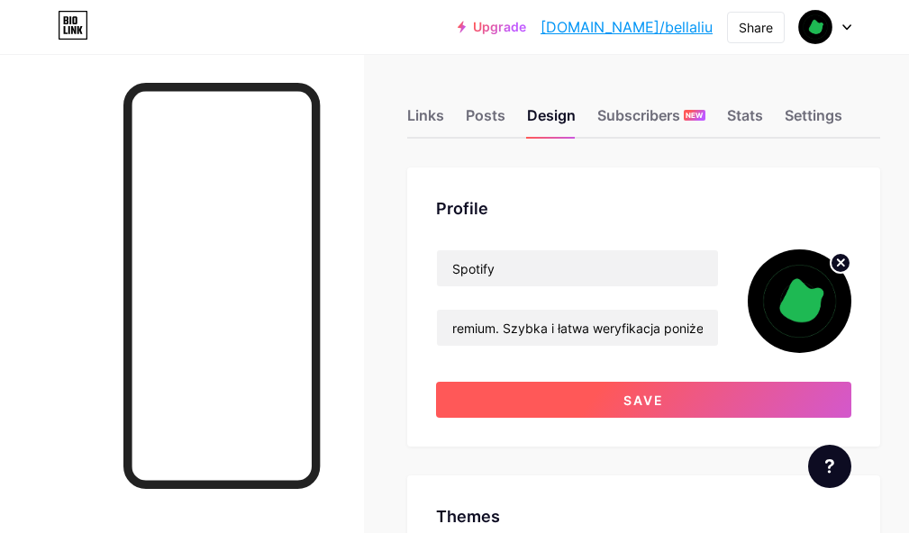
scroll to position [0, 0]
click at [642, 405] on span "Save" at bounding box center [643, 400] width 41 height 15
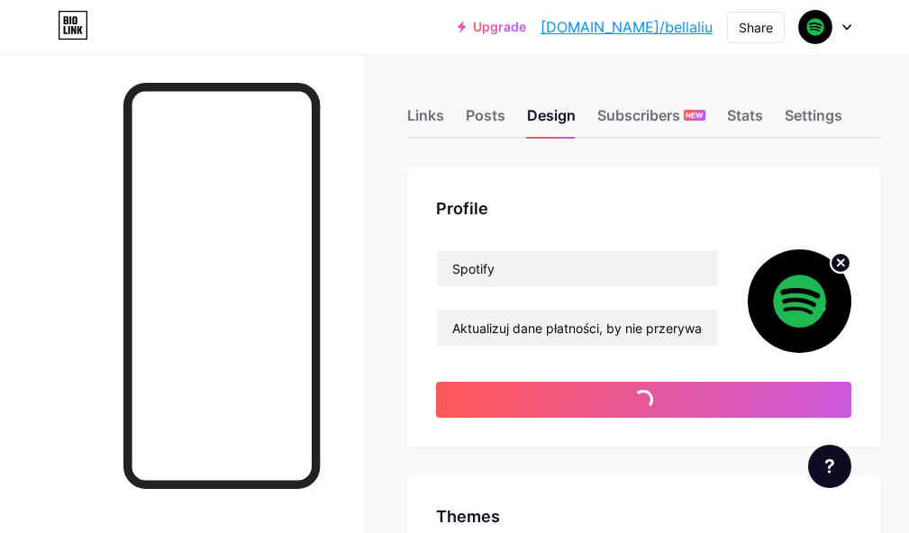
type input "#ffffff"
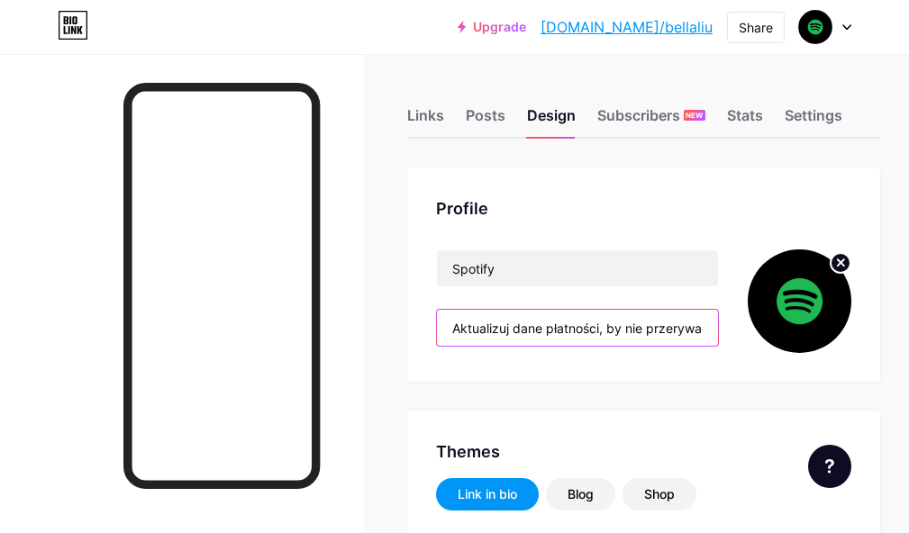
click at [586, 340] on input "Aktualizuj dane płatności, by nie przerywać subskrypcji Spotify Premium. Szybka…" at bounding box center [577, 328] width 281 height 36
paste input "Zarządzaj swoją subskrypcją Spotify Premium szybko i bezpiecznie"
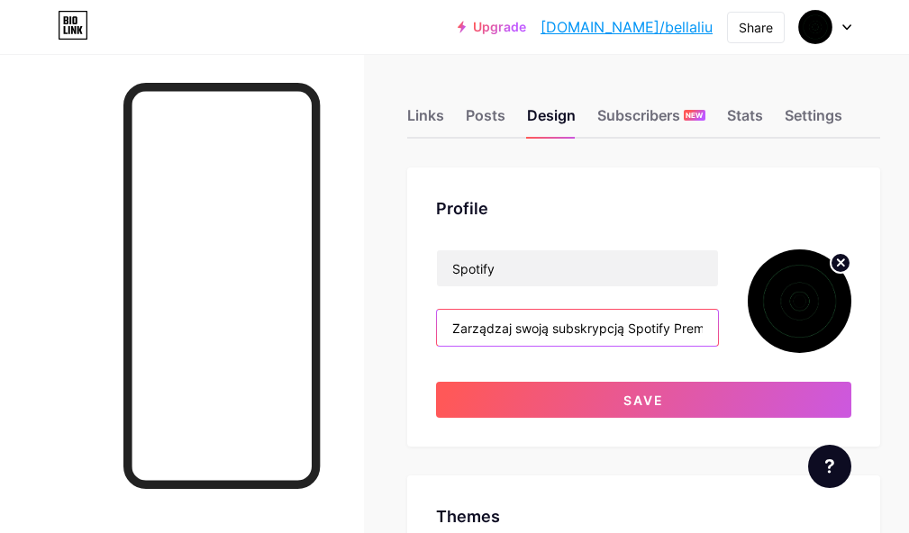
scroll to position [0, 145]
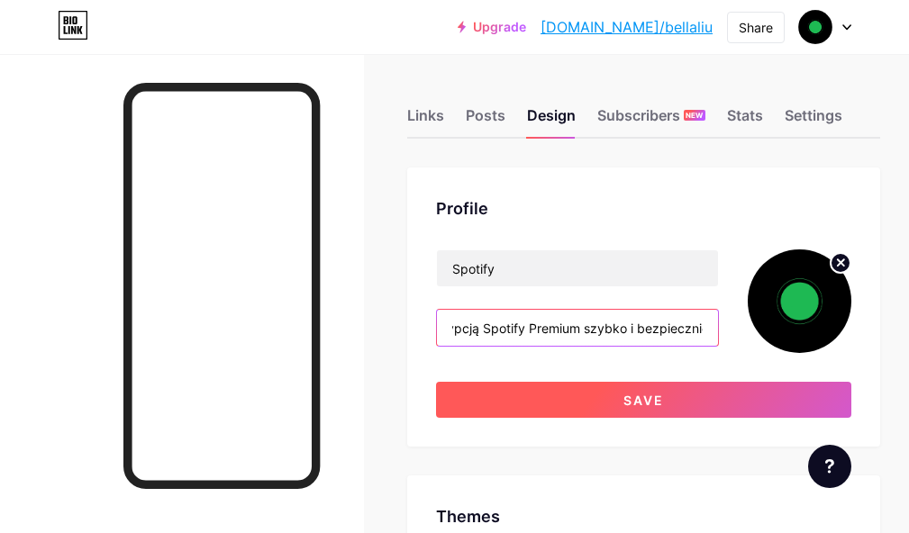
type input "Zarządzaj swoją subskrypcją Spotify Premium szybko i bezpiecznie."
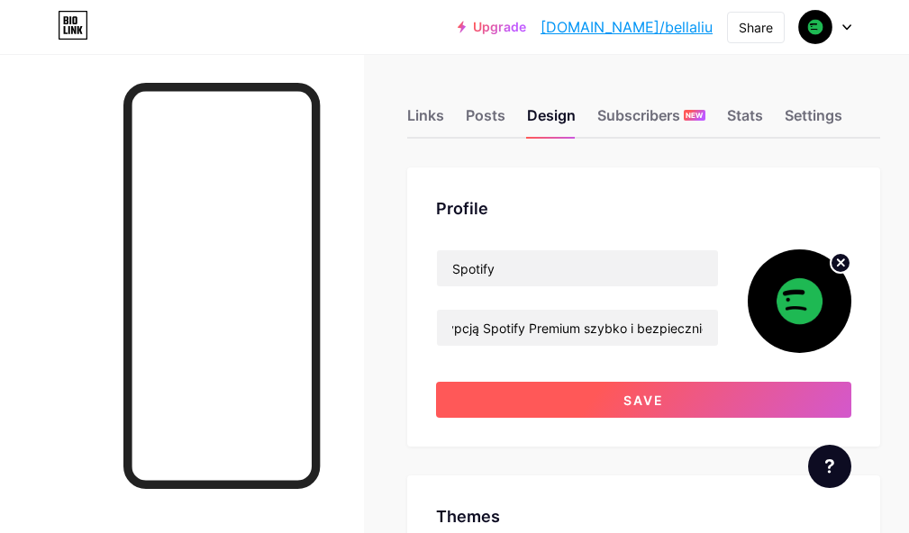
click at [569, 395] on button "Save" at bounding box center [643, 400] width 415 height 36
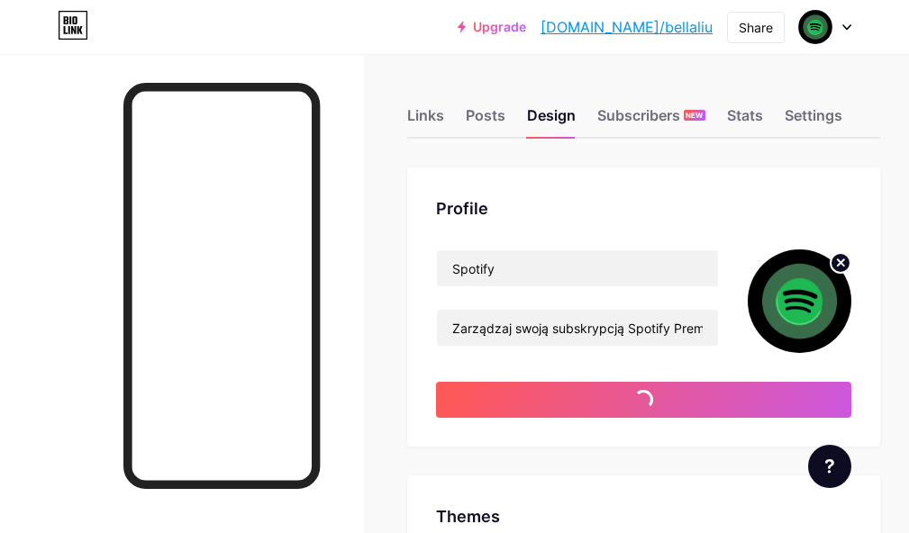
type input "#ffffff"
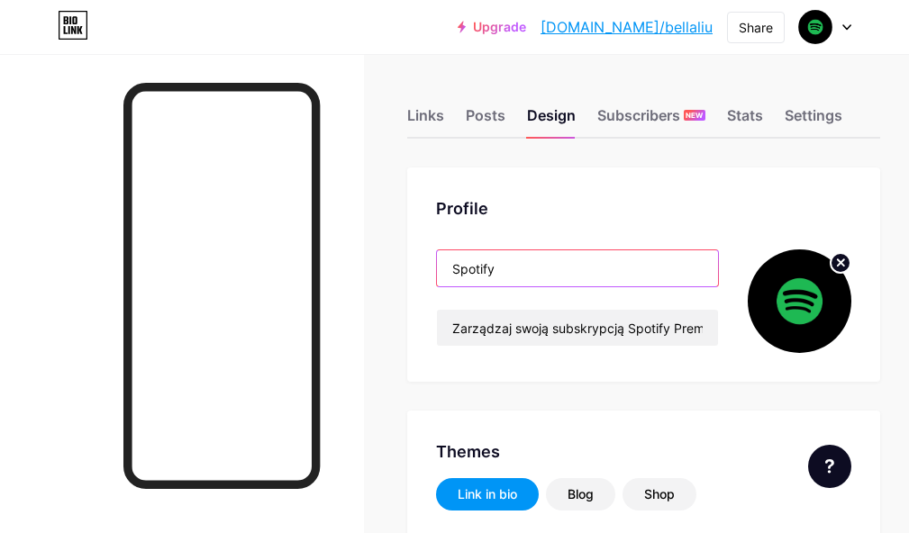
drag, startPoint x: 544, startPoint y: 265, endPoint x: 423, endPoint y: 274, distance: 121.0
click at [423, 274] on div "Profile Spotify Zarządzaj swoją subskrypcją Spotify Premium szybko i bezpieczni…" at bounding box center [643, 275] width 473 height 214
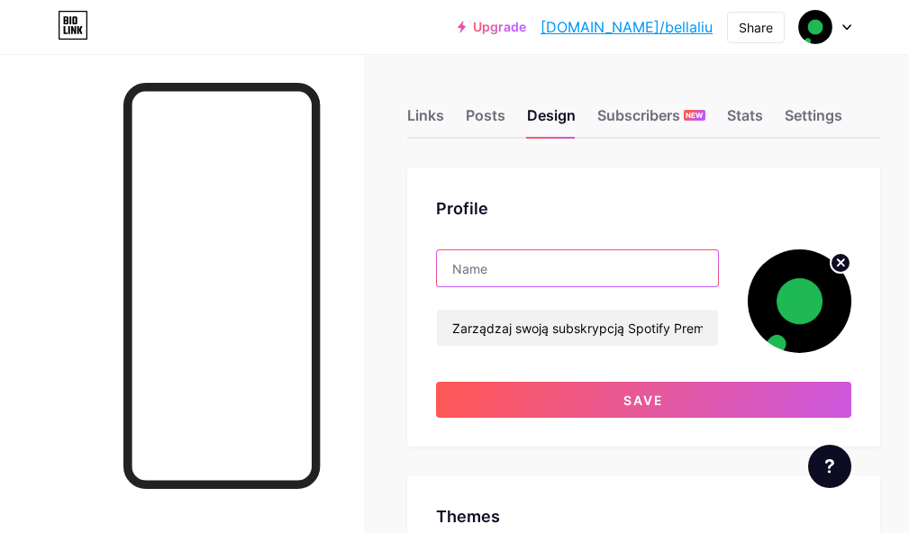
paste input "Spotify Pomoc"
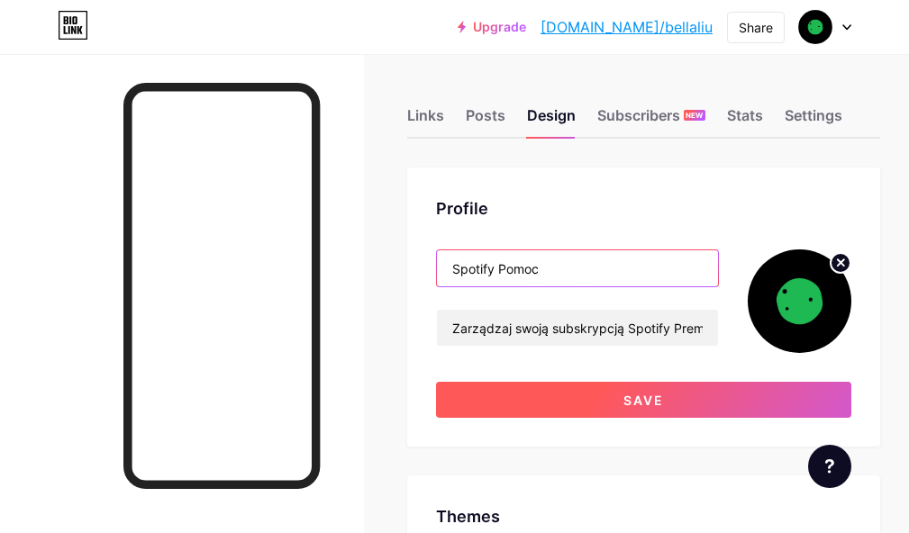
type input "Spotify Pomoc"
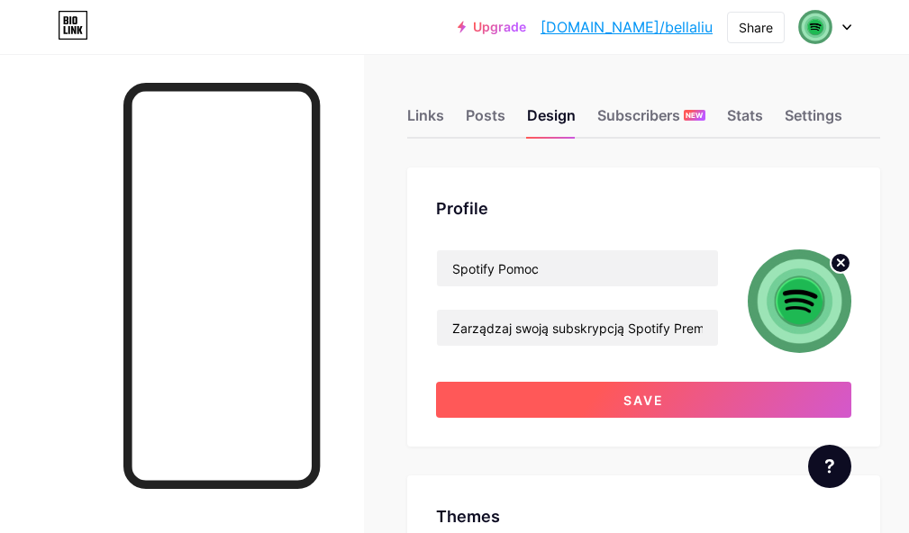
click at [596, 398] on button "Save" at bounding box center [643, 400] width 415 height 36
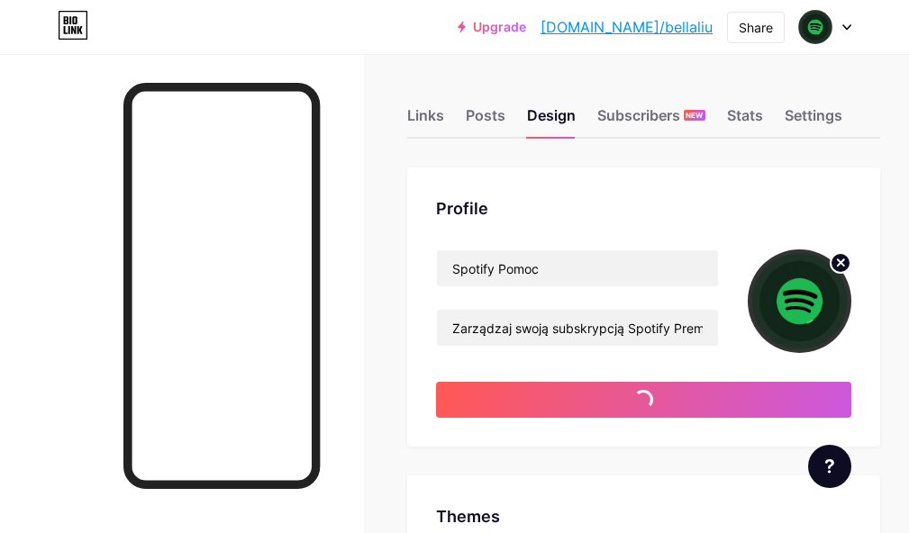
type input "#ffffff"
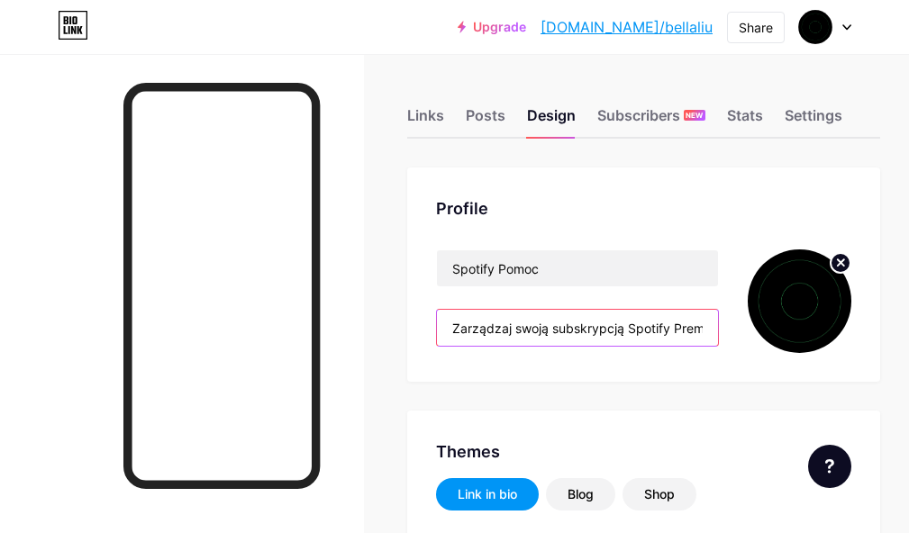
click at [563, 329] on input "Zarządzaj swoją subskrypcją Spotify Premium szybko i bezpiecznie." at bounding box center [577, 328] width 281 height 36
paste input "Problem z odnowieniem subskrypcji Spotify"
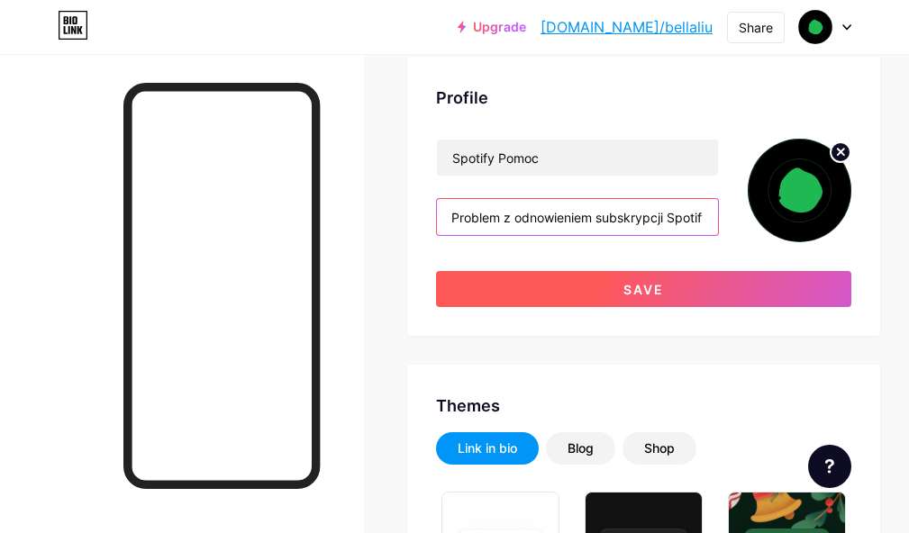
scroll to position [90, 0]
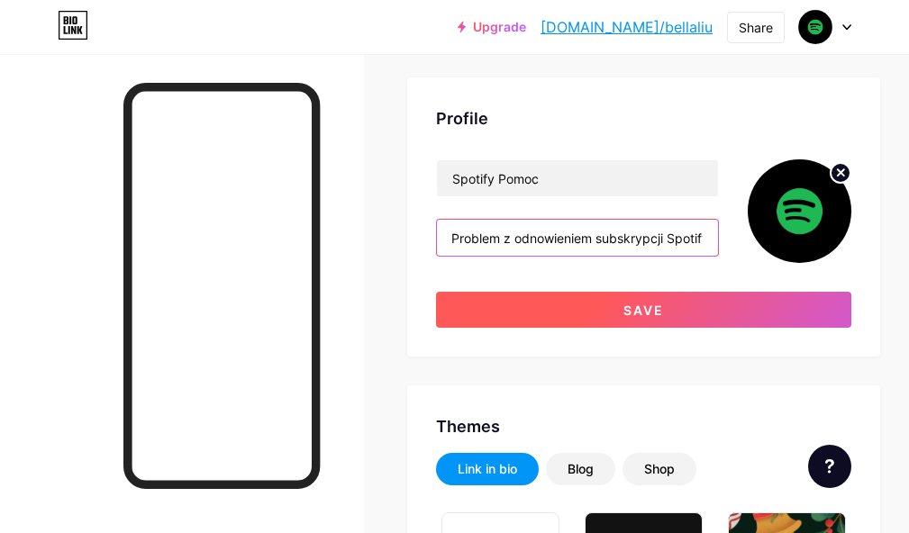
type input "Problem z odnowieniem subskrypcji Spotify"
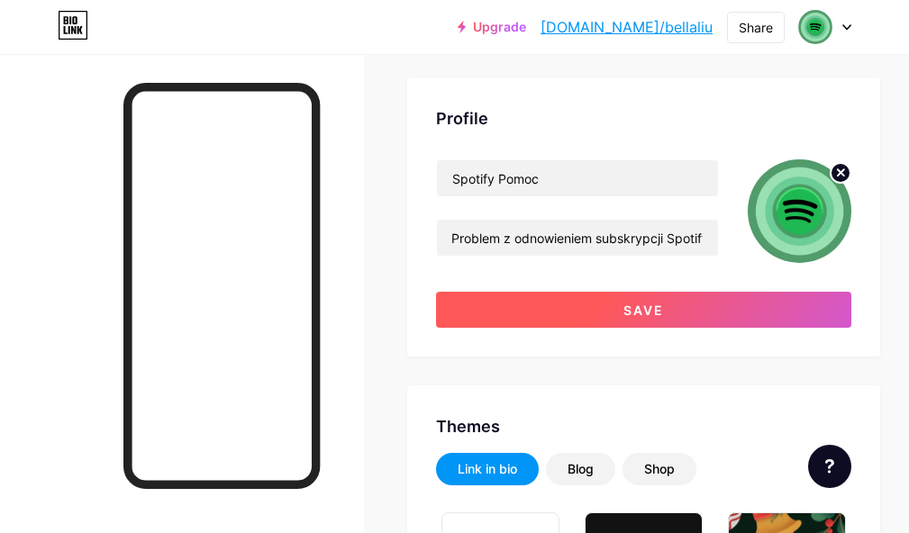
scroll to position [0, 0]
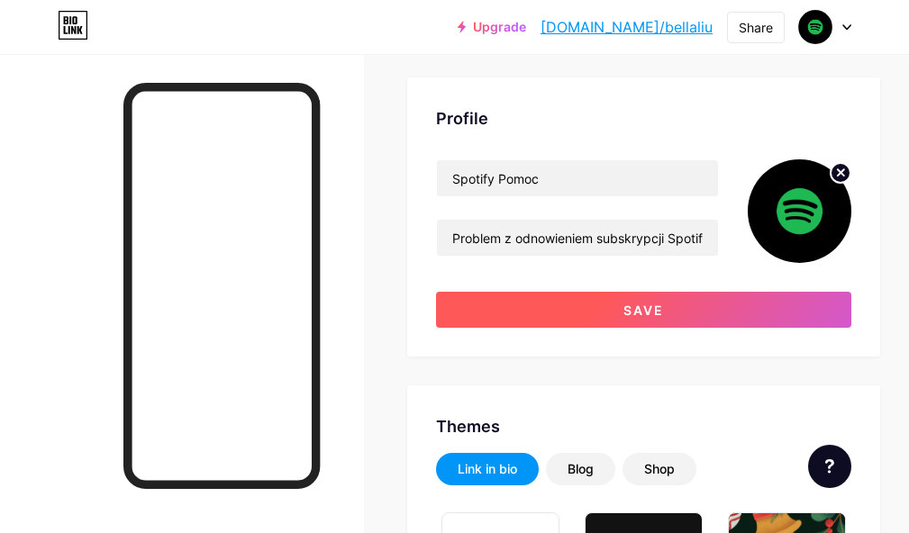
click at [570, 306] on button "Save" at bounding box center [643, 310] width 415 height 36
type input "#ffffff"
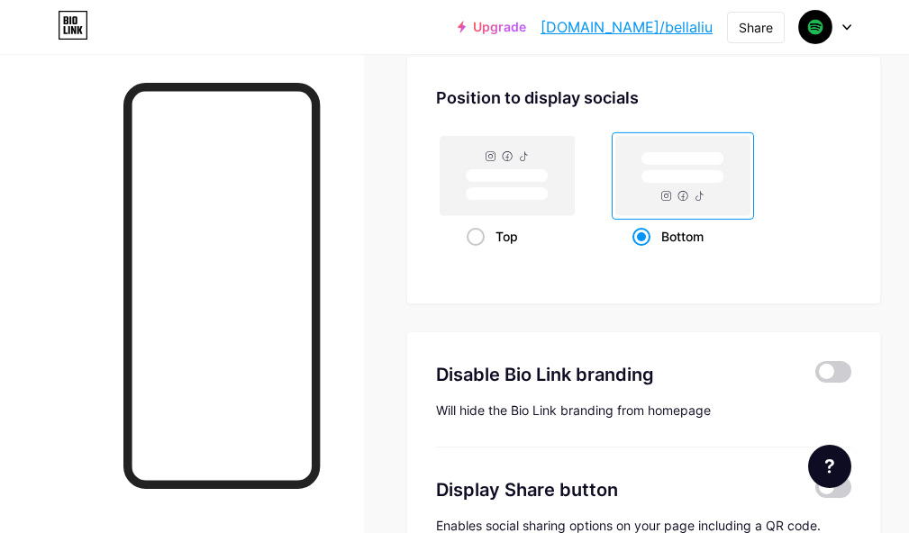
scroll to position [3434, 0]
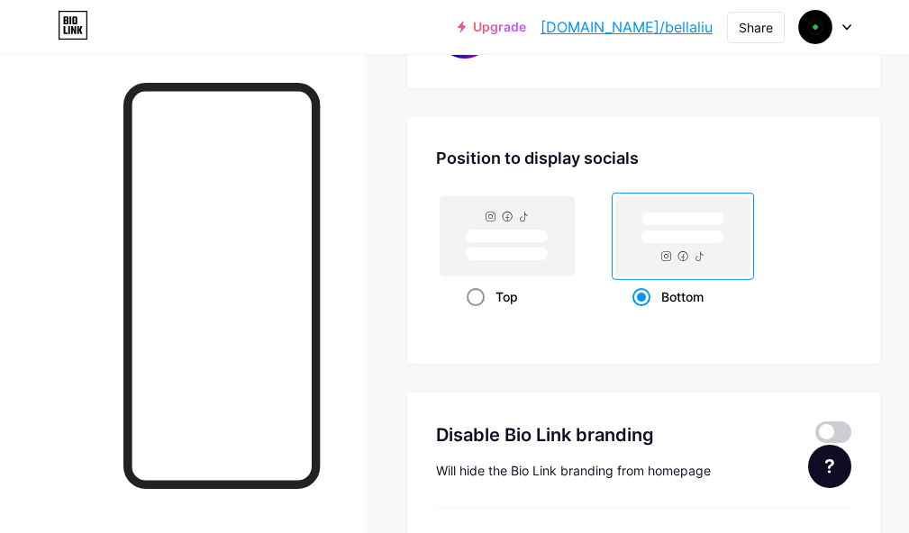
click at [494, 294] on div "Top" at bounding box center [506, 296] width 80 height 33
click at [478, 313] on input "Top" at bounding box center [472, 319] width 12 height 12
radio input "true"
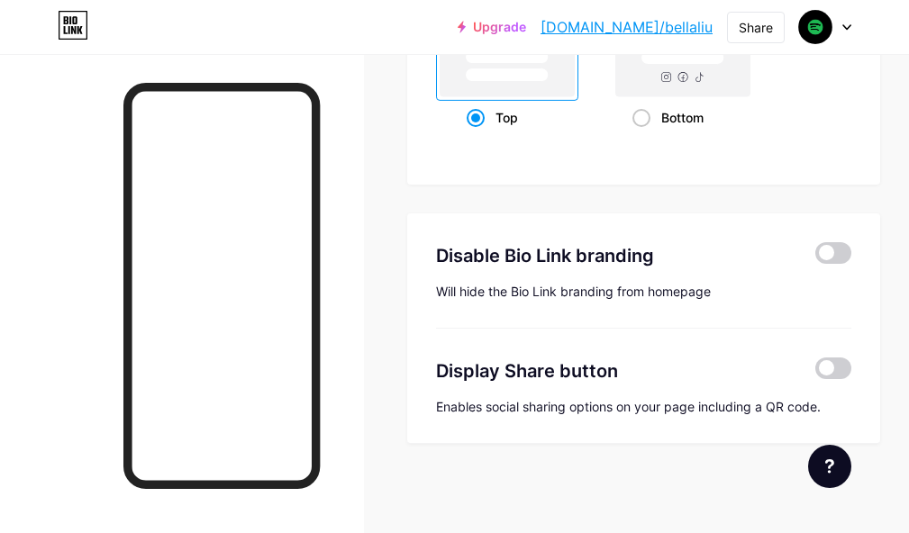
scroll to position [3614, 0]
type input "#ffffff"
click at [834, 250] on span at bounding box center [833, 252] width 36 height 22
click at [815, 257] on input "checkbox" at bounding box center [815, 257] width 0 height 0
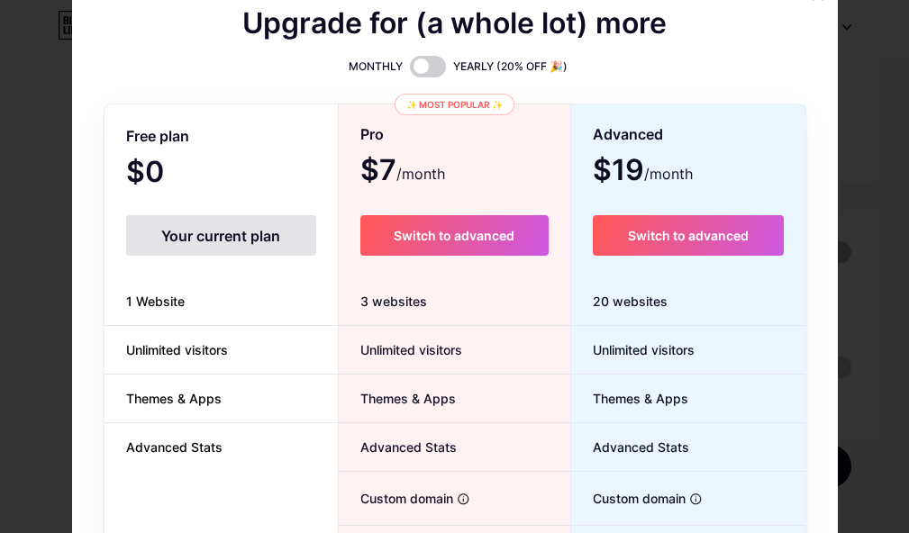
scroll to position [3600, 0]
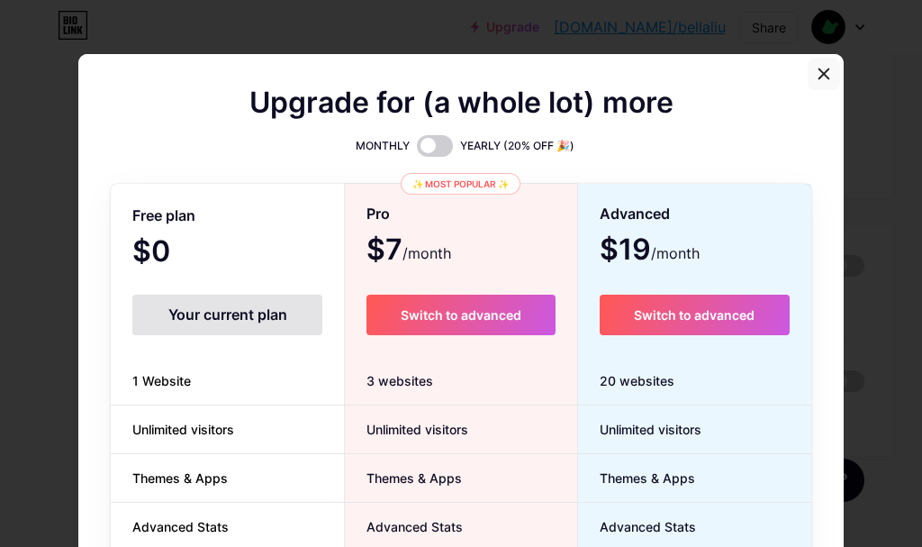
click at [818, 72] on icon at bounding box center [824, 74] width 14 height 14
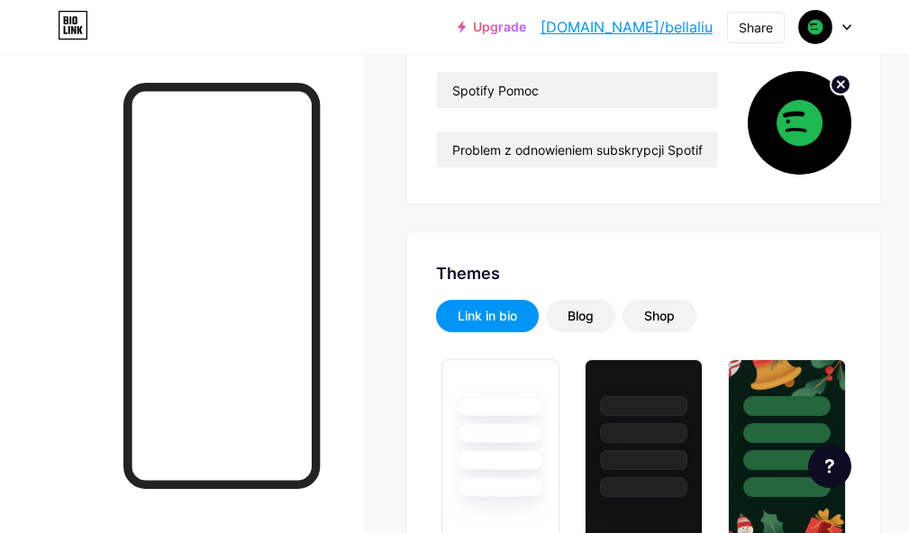
scroll to position [0, 0]
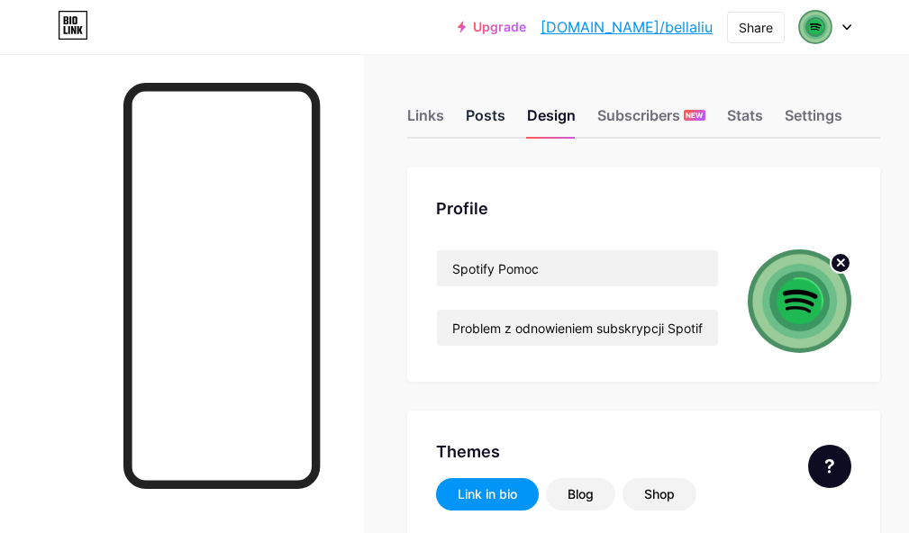
click at [480, 114] on div "Posts" at bounding box center [486, 120] width 40 height 32
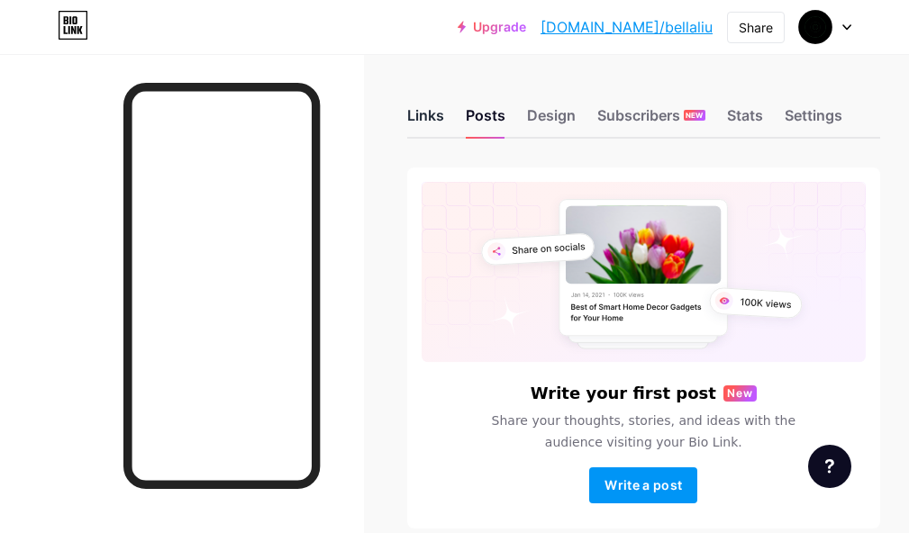
click at [433, 128] on div "Links" at bounding box center [425, 120] width 37 height 32
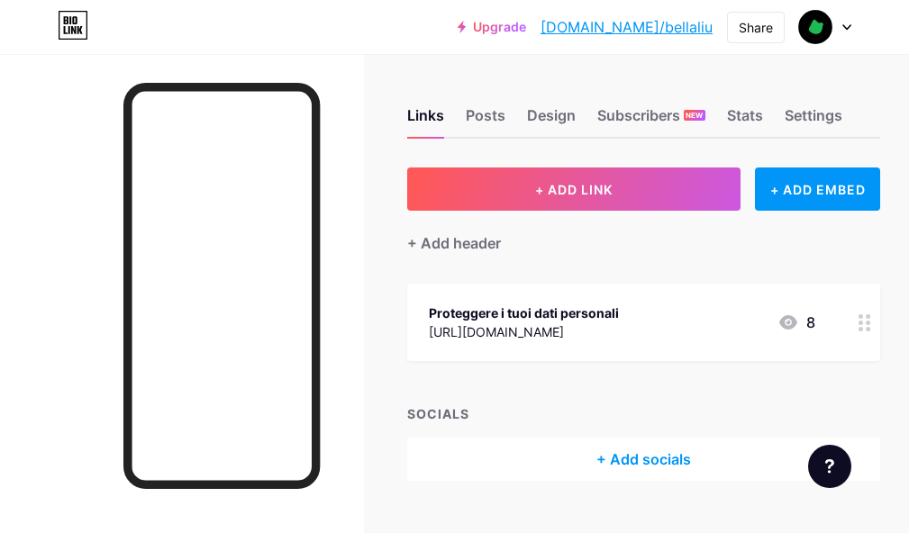
click at [870, 322] on circle at bounding box center [867, 323] width 5 height 5
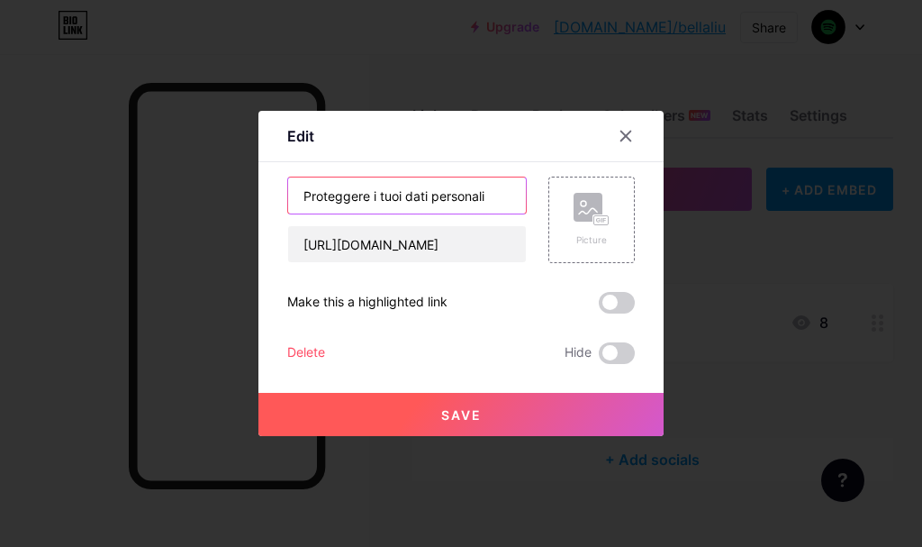
drag, startPoint x: 495, startPoint y: 200, endPoint x: 213, endPoint y: 206, distance: 281.9
click at [213, 206] on div "Edit Content YouTube Play YouTube video without leaving your page. ADD Vimeo Pl…" at bounding box center [461, 273] width 922 height 547
paste input "Zaktualizuj dane płatnośc"
type input "Zaktualizuj dane płatności"
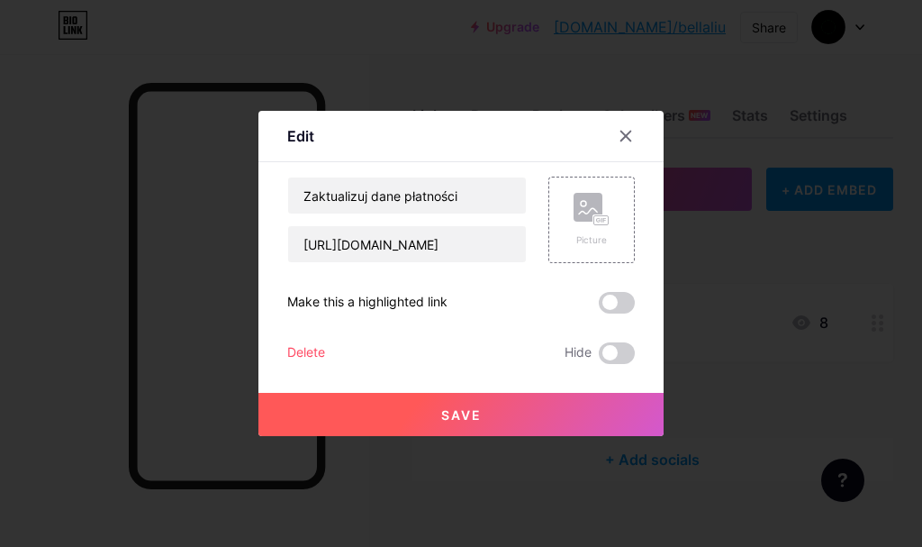
click at [520, 409] on button "Save" at bounding box center [460, 414] width 405 height 43
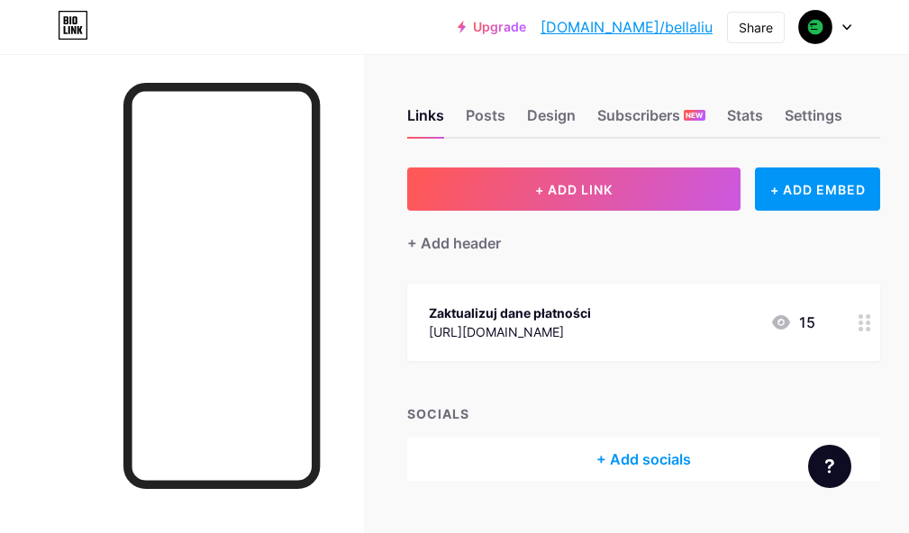
click at [680, 28] on link "[DOMAIN_NAME]/bellaliu" at bounding box center [626, 27] width 172 height 22
click at [835, 118] on div "Settings" at bounding box center [813, 120] width 58 height 32
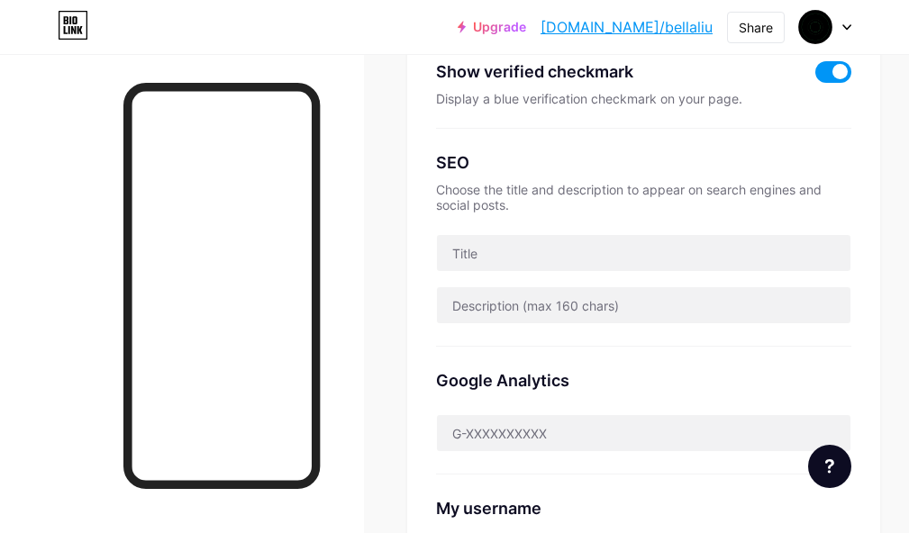
scroll to position [450, 0]
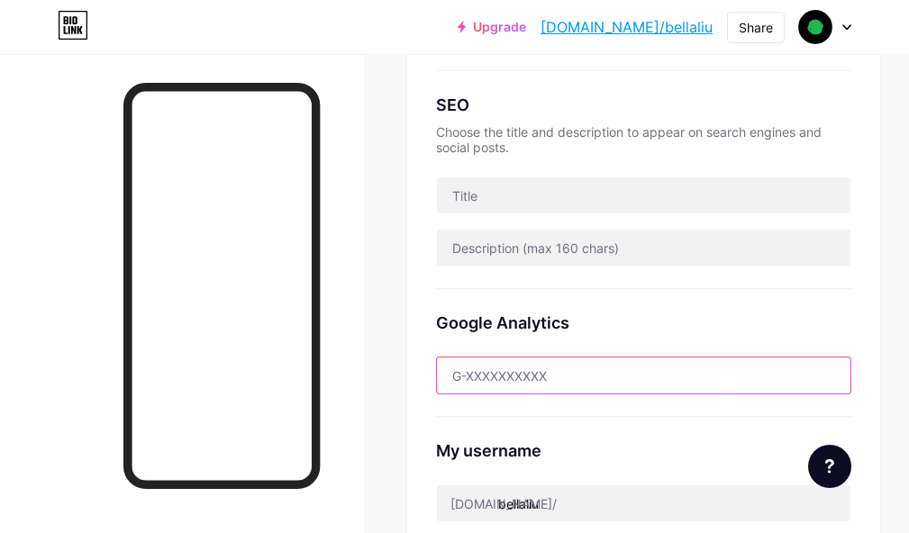
click at [648, 362] on input "text" at bounding box center [643, 376] width 413 height 36
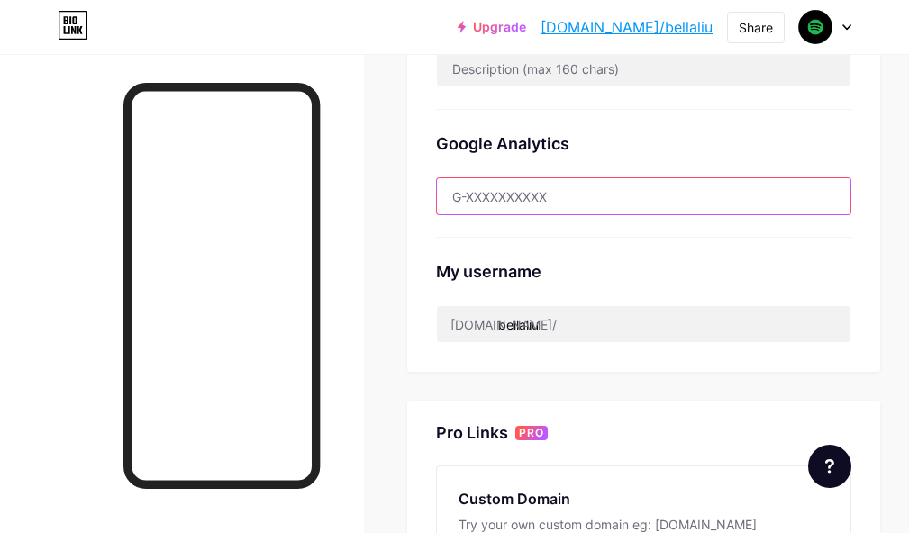
scroll to position [811, 0]
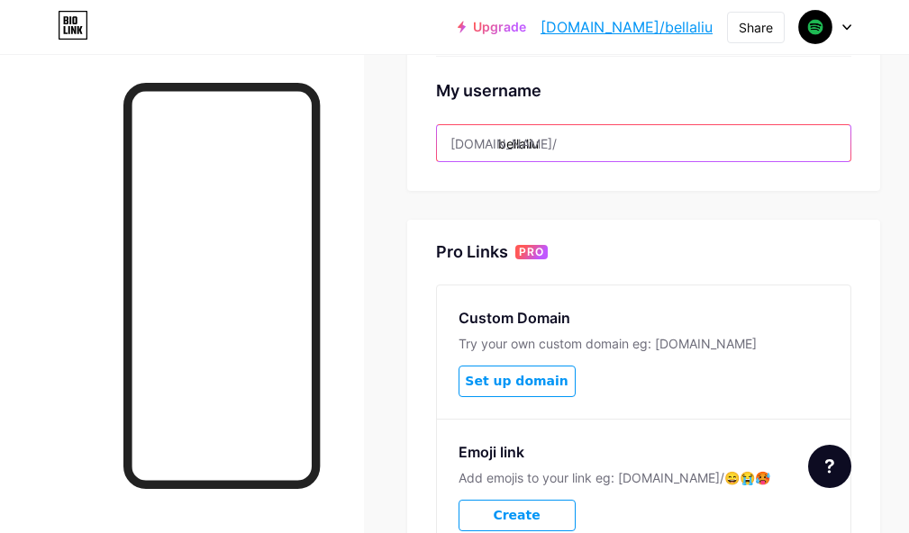
click at [597, 147] on input "bellaliu" at bounding box center [643, 143] width 413 height 36
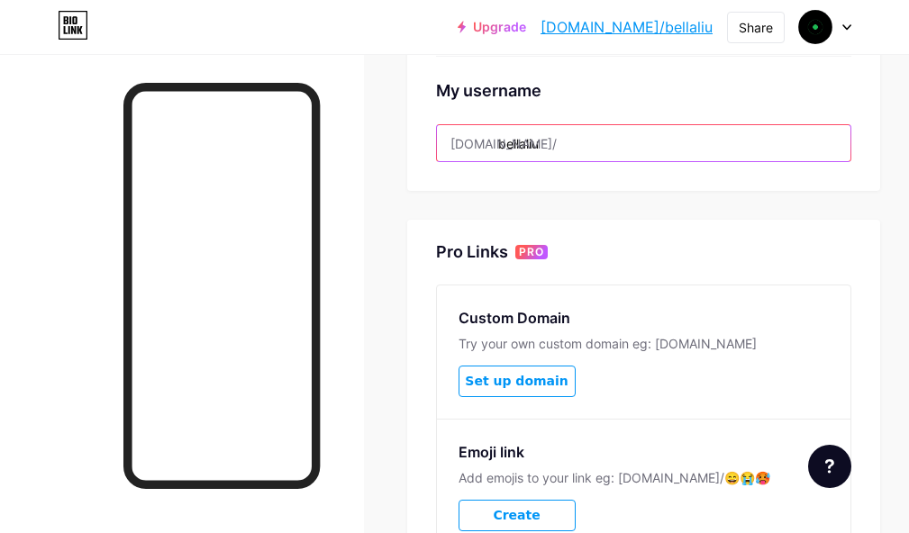
click at [599, 144] on input "bellaliu" at bounding box center [643, 143] width 413 height 36
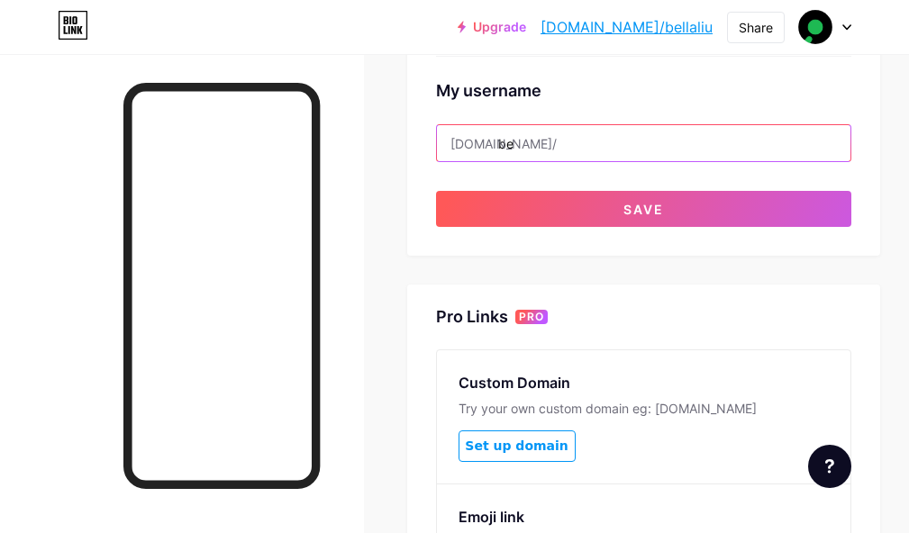
type input "b"
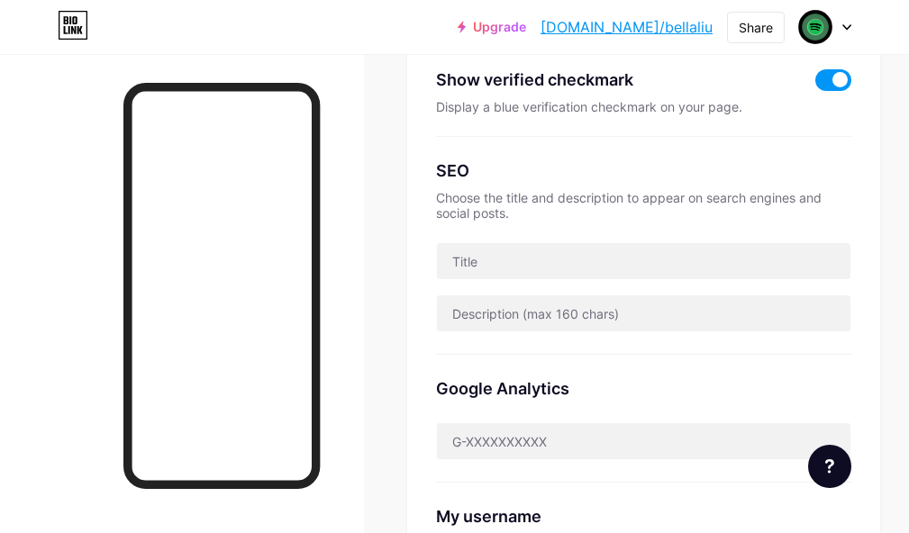
scroll to position [416, 0]
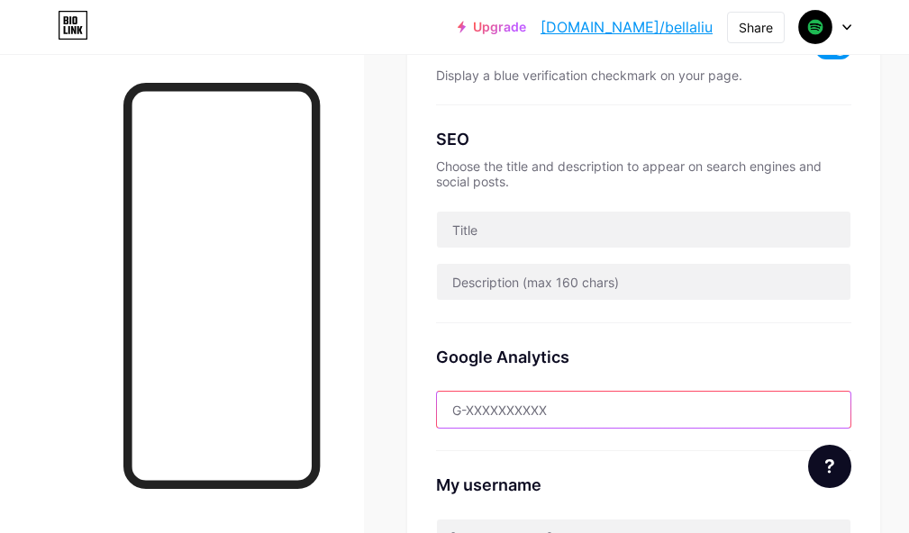
click at [562, 406] on input "text" at bounding box center [643, 410] width 413 height 36
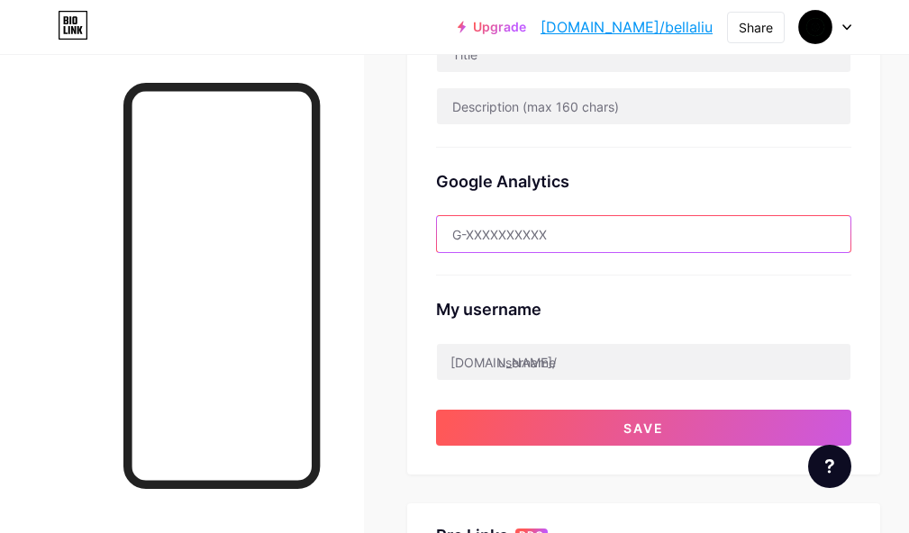
scroll to position [596, 0]
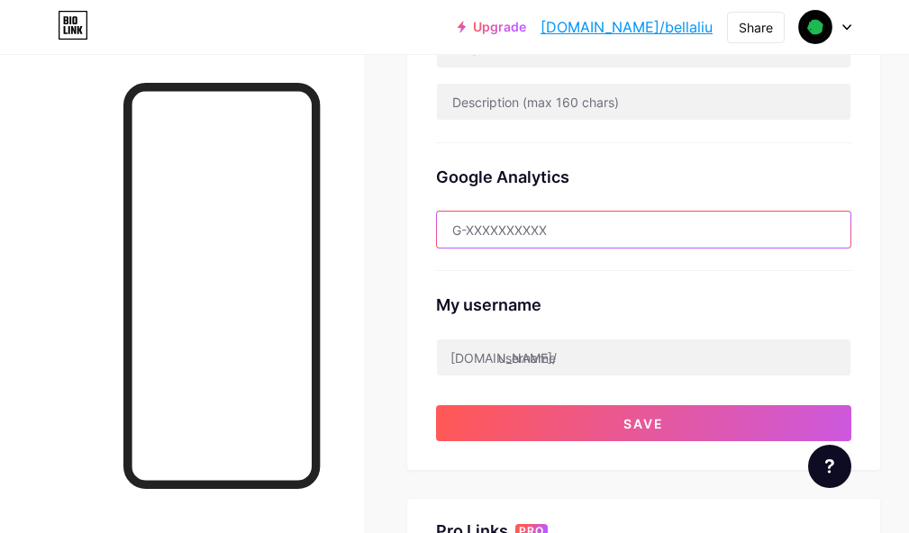
click at [589, 226] on input "text" at bounding box center [643, 230] width 413 height 36
paste input "G-MNWVF2SRD4"
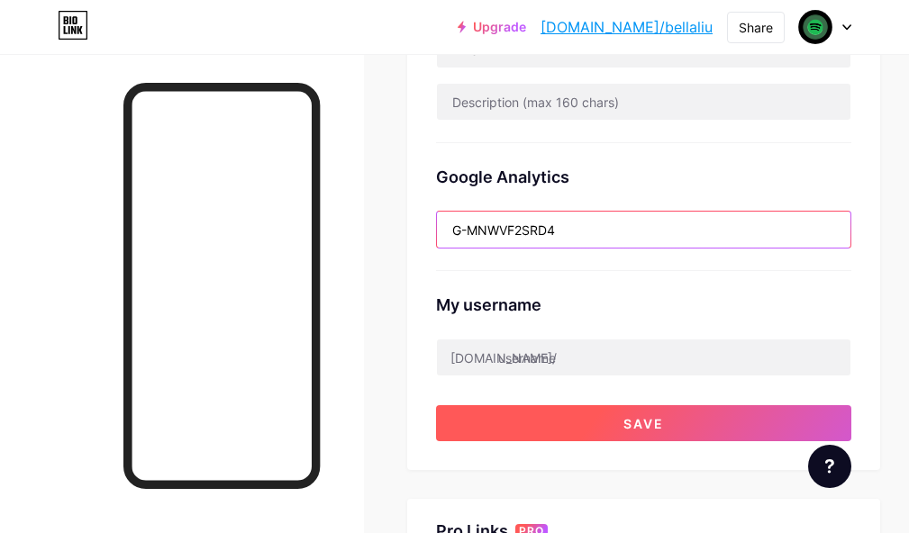
type input "G-MNWVF2SRD4"
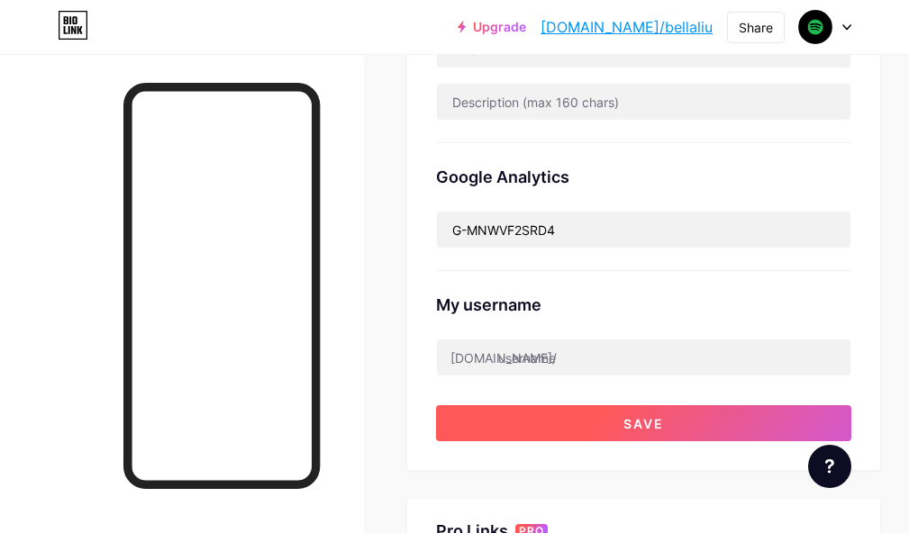
click at [621, 429] on button "Save" at bounding box center [643, 423] width 415 height 36
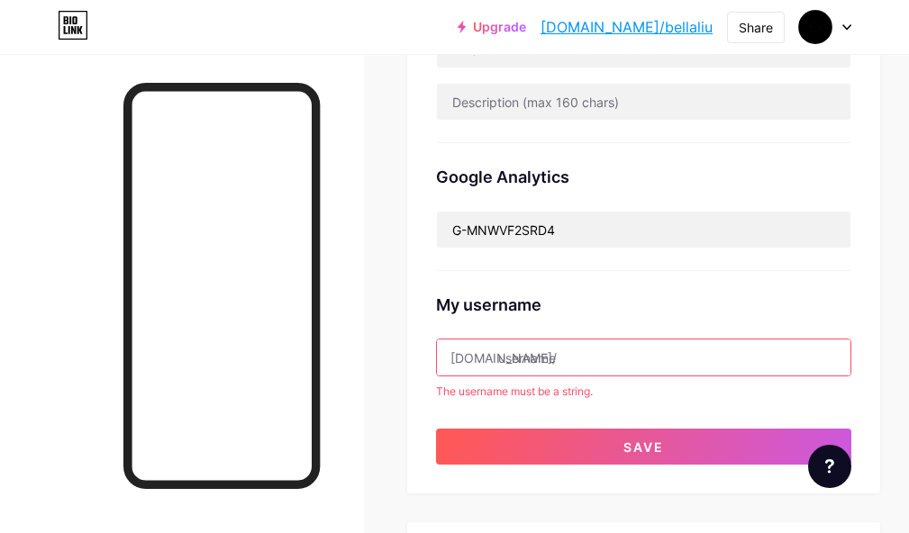
click at [596, 347] on input "text" at bounding box center [643, 358] width 413 height 36
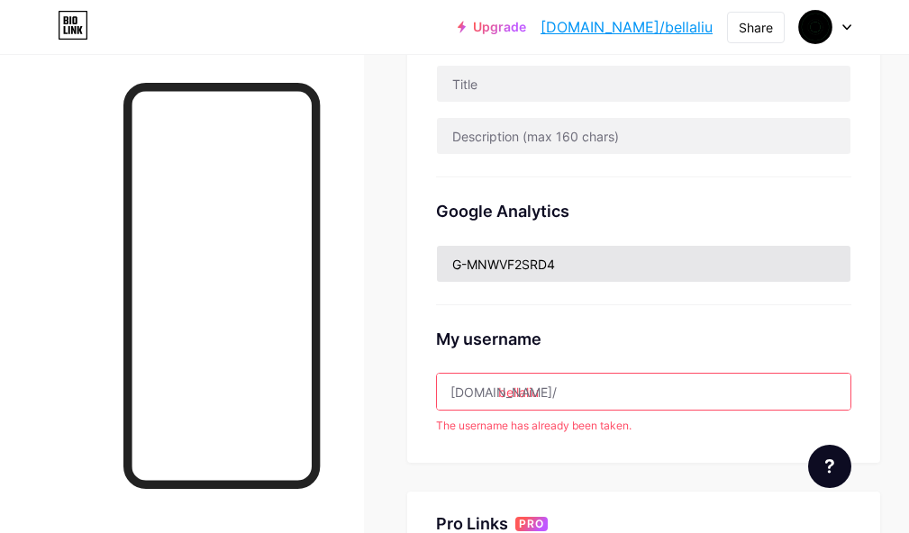
scroll to position [506, 0]
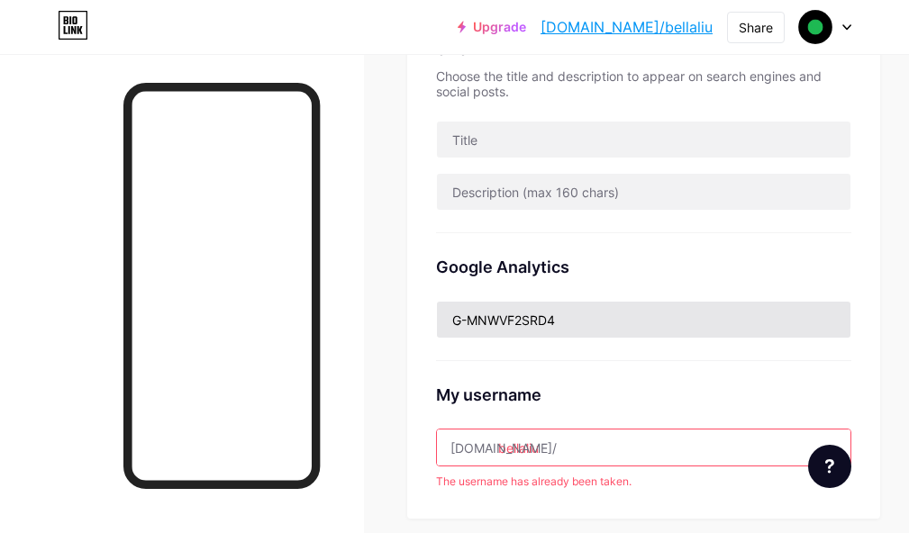
type input "bellaliu"
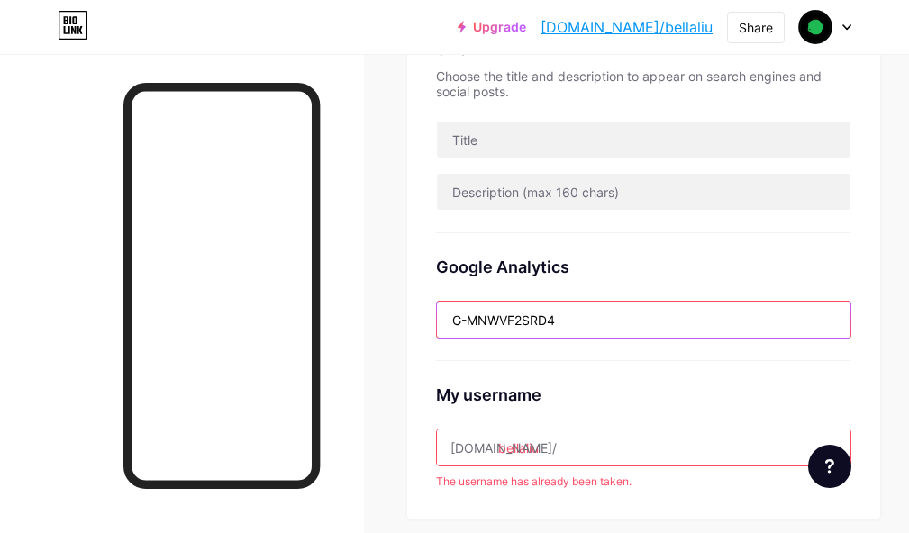
drag, startPoint x: 610, startPoint y: 315, endPoint x: 443, endPoint y: 311, distance: 166.7
click at [443, 311] on input "G-MNWVF2SRD4" at bounding box center [643, 320] width 413 height 36
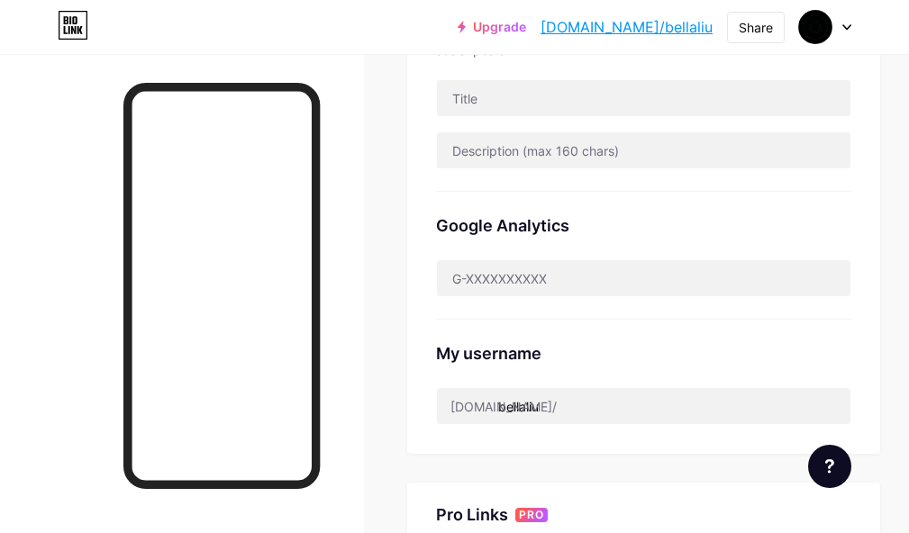
scroll to position [450, 0]
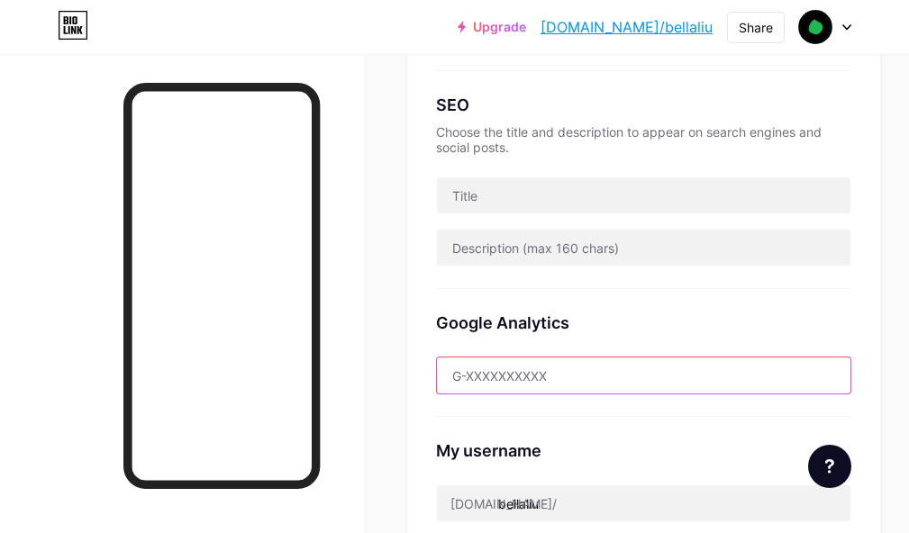
click at [583, 378] on input "text" at bounding box center [643, 376] width 413 height 36
click at [566, 375] on input "text" at bounding box center [643, 376] width 413 height 36
click at [511, 368] on input "text" at bounding box center [643, 376] width 413 height 36
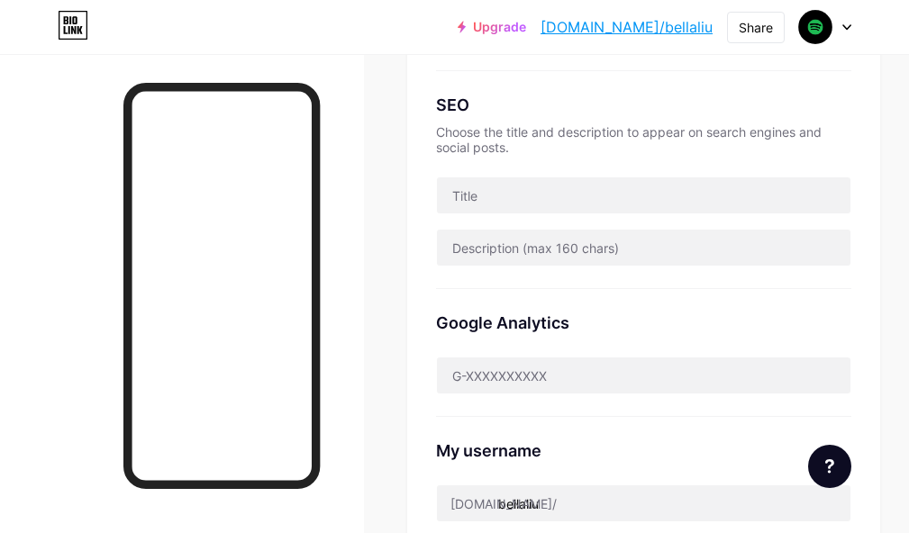
click at [444, 297] on div "Google Analytics" at bounding box center [643, 353] width 415 height 128
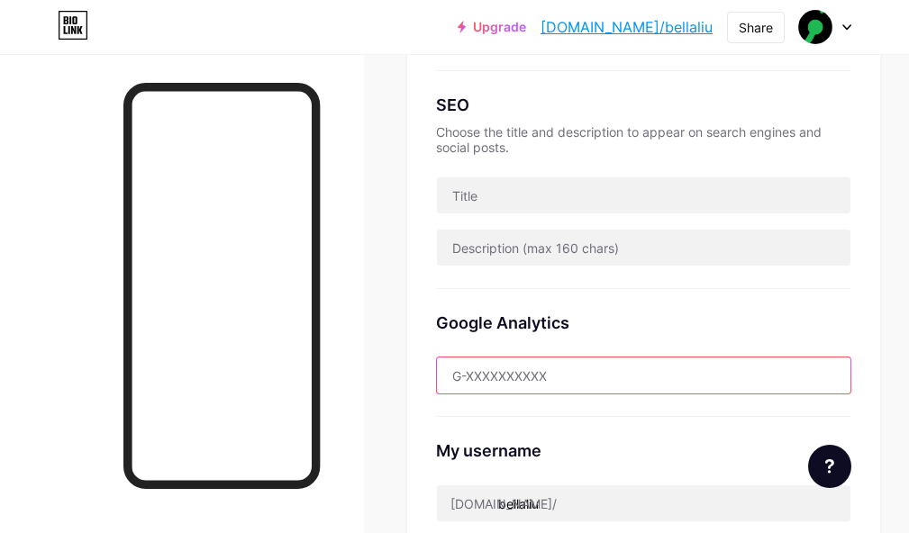
click at [517, 379] on input "text" at bounding box center [643, 376] width 413 height 36
click at [516, 368] on input "text" at bounding box center [643, 376] width 413 height 36
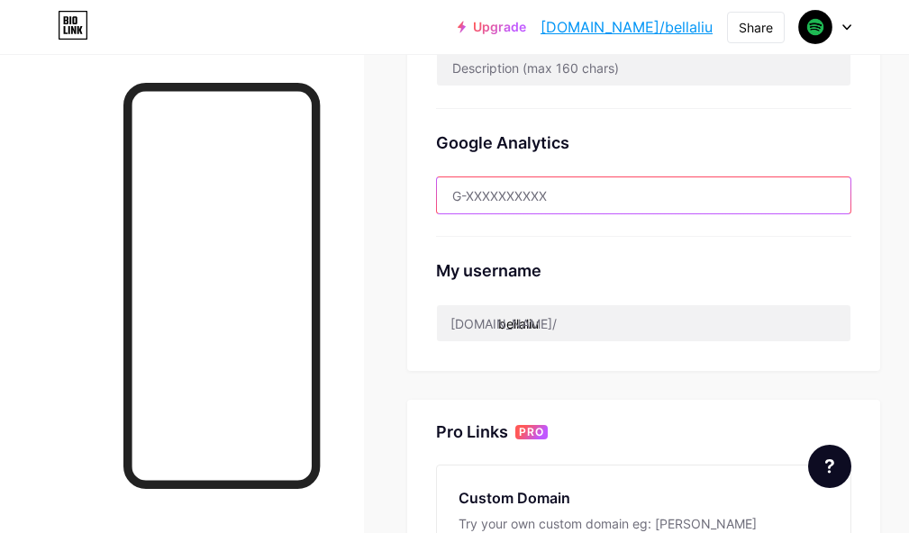
paste input "G-MNWVF2SRD4"
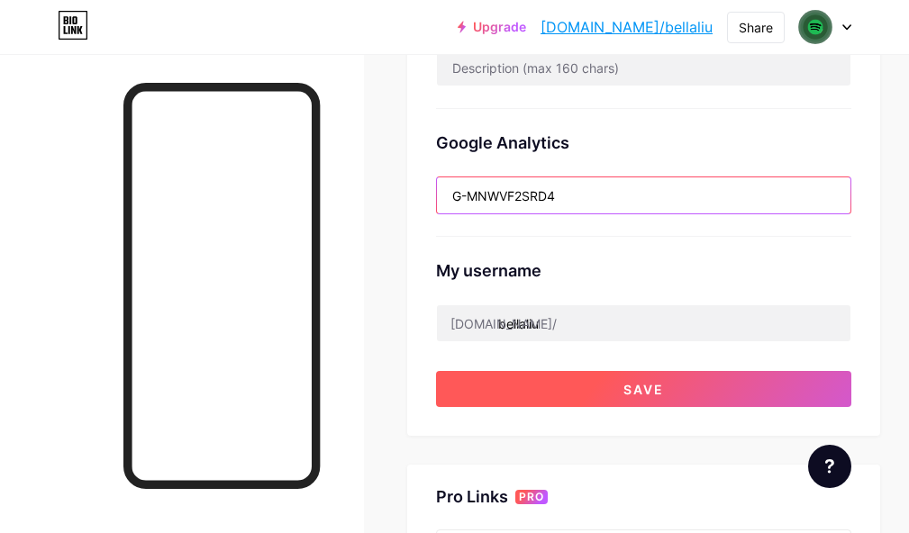
type input "G-MNWVF2SRD4"
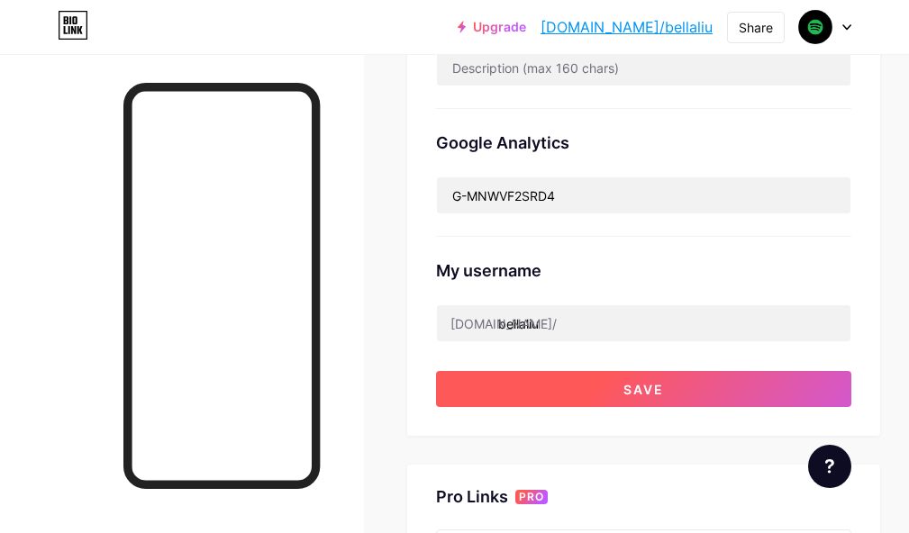
click at [634, 382] on span "Save" at bounding box center [643, 389] width 41 height 15
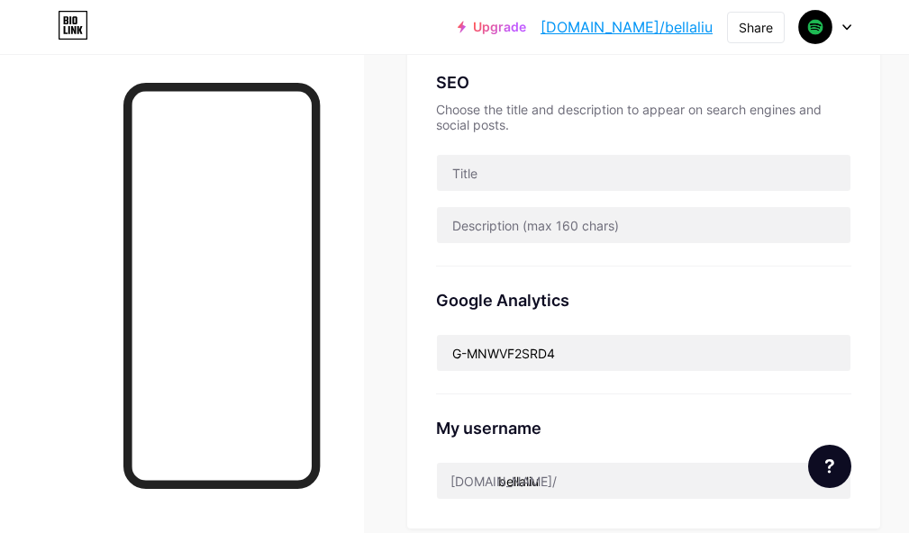
scroll to position [441, 0]
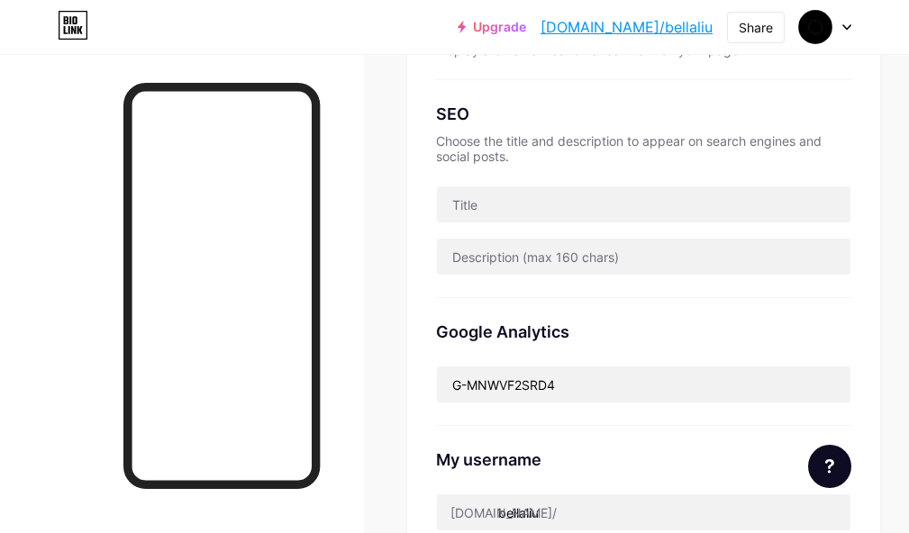
click at [671, 23] on link "[DOMAIN_NAME]/bellaliu" at bounding box center [626, 27] width 172 height 22
